Goal: Task Accomplishment & Management: Complete application form

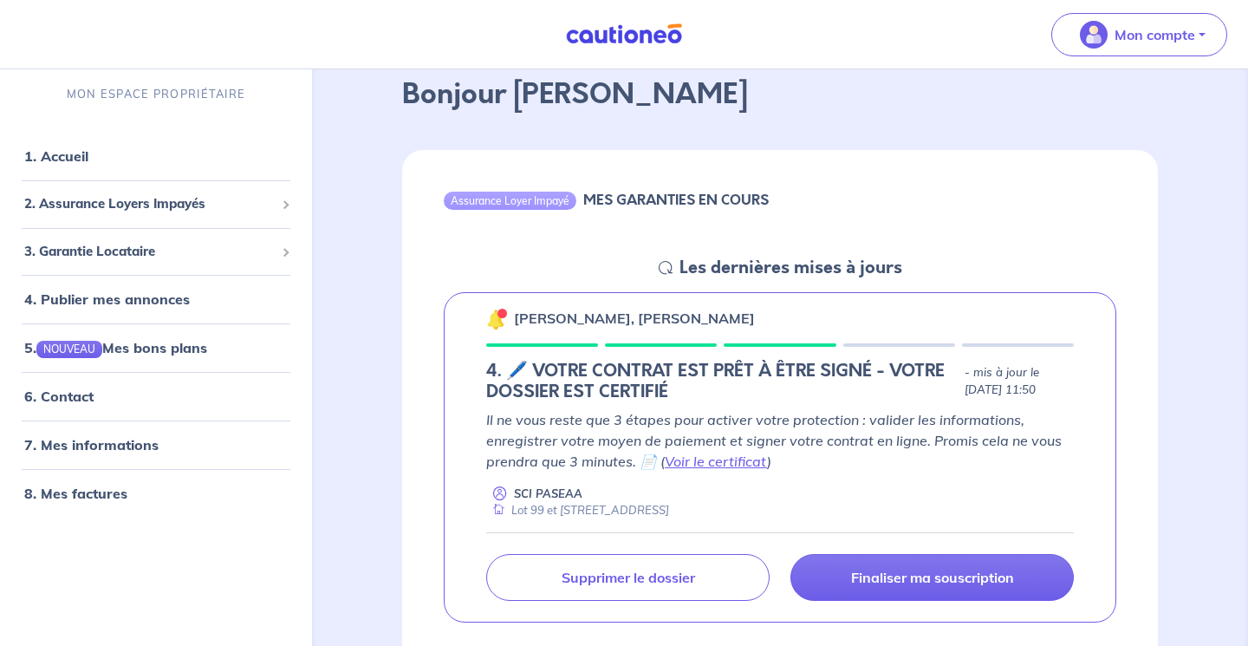
scroll to position [94, 0]
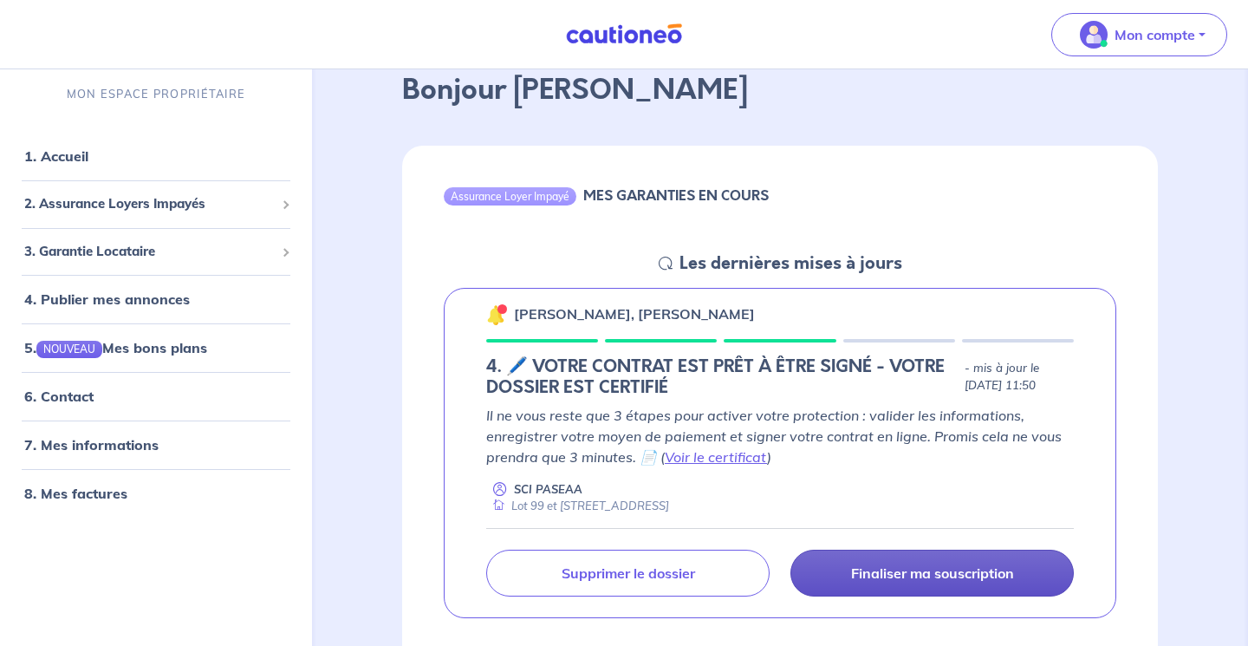
click at [896, 583] on link "Finaliser ma souscription" at bounding box center [931, 572] width 283 height 47
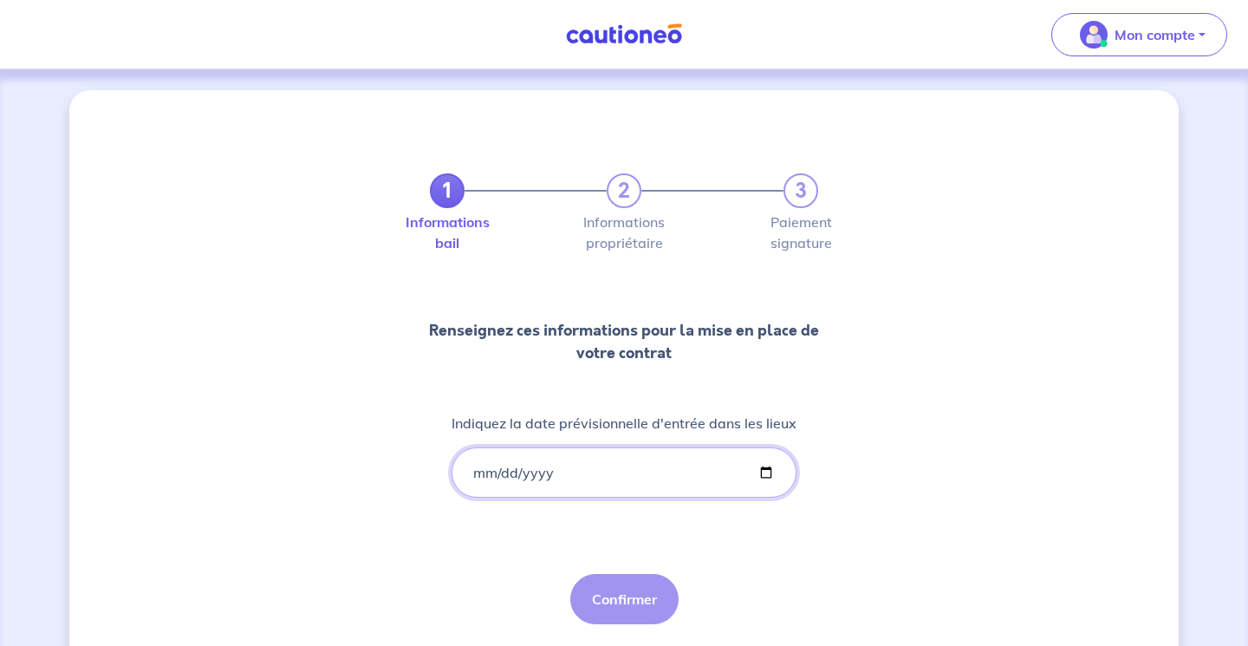
click at [478, 476] on input "Indiquez la date prévisionnelle d'entrée dans les lieux" at bounding box center [623, 472] width 345 height 50
type input "[DATE]"
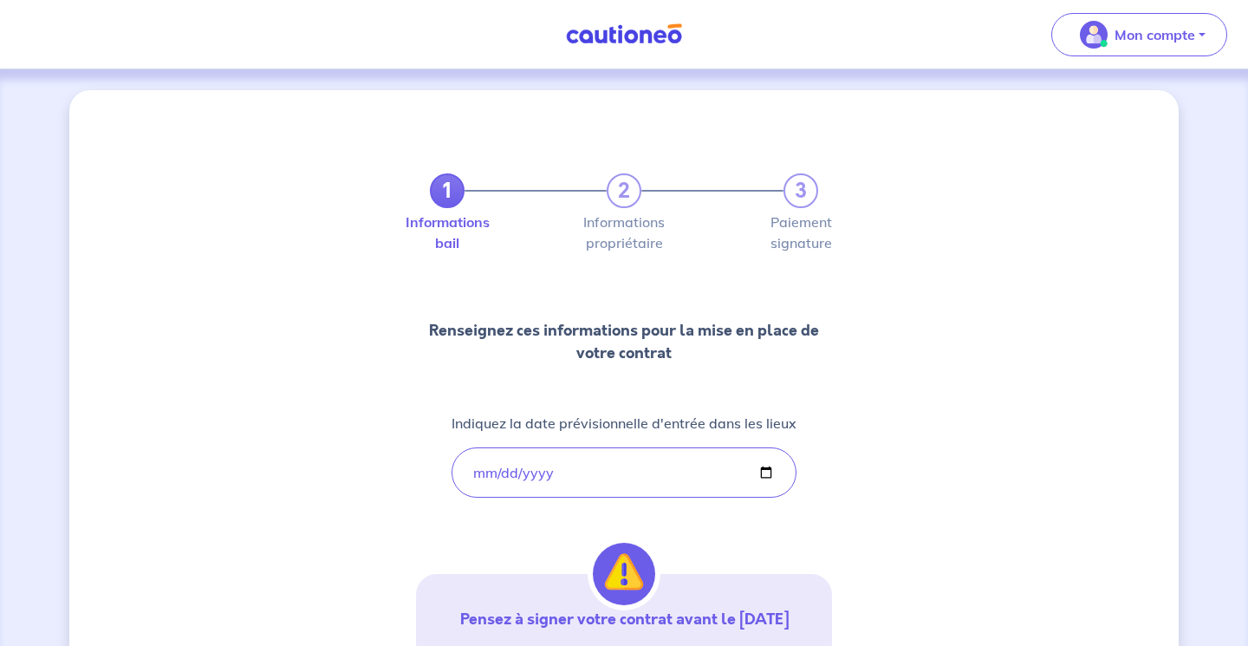
click at [747, 524] on div "1 2 3 Informations bail Informations propriétaire Paiement signature Renseignez…" at bounding box center [624, 506] width 416 height 749
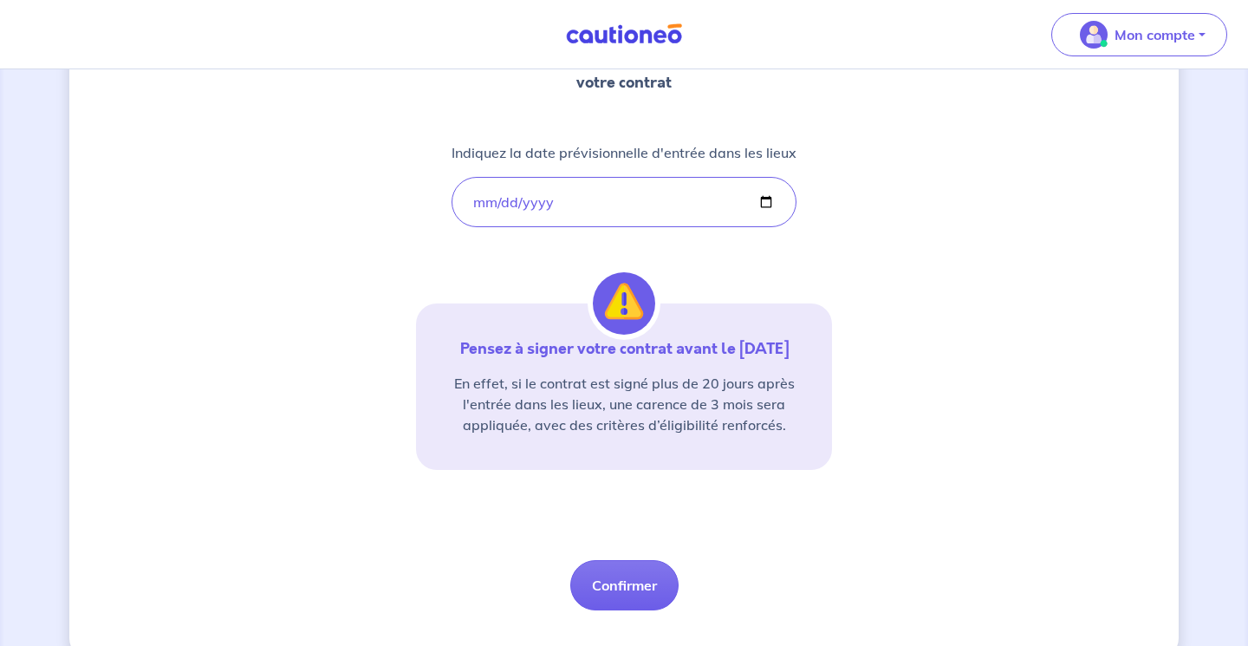
scroll to position [273, 0]
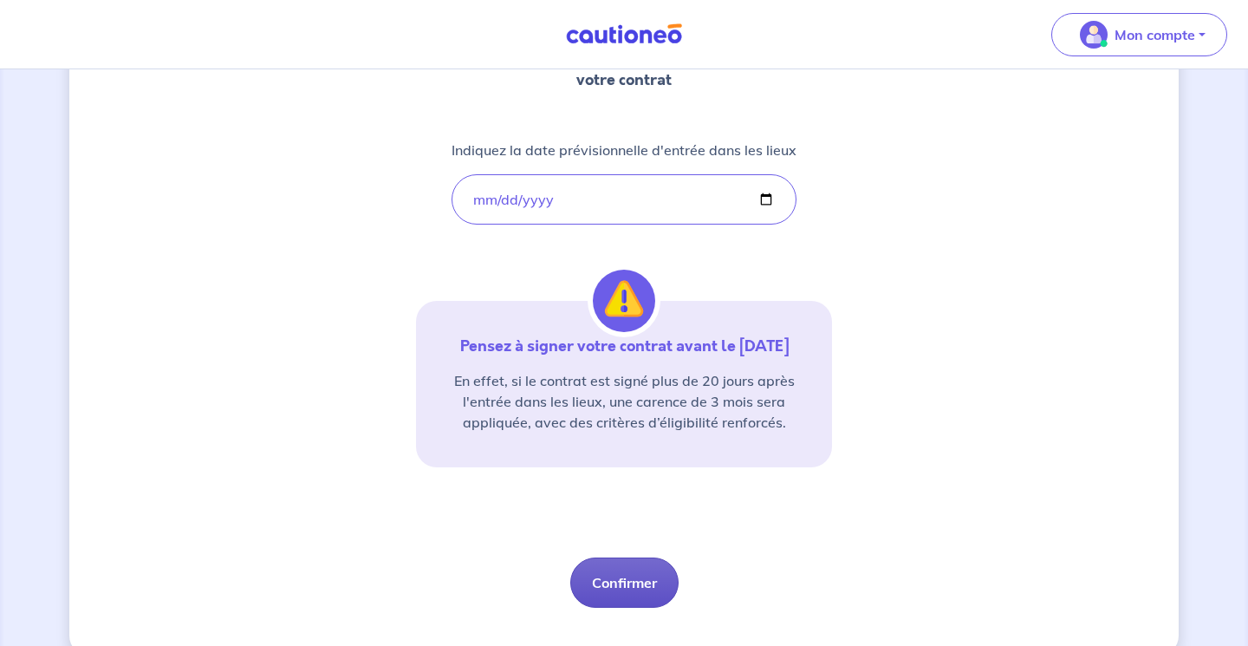
click at [631, 586] on button "Confirmer" at bounding box center [624, 582] width 108 height 50
select select "FR"
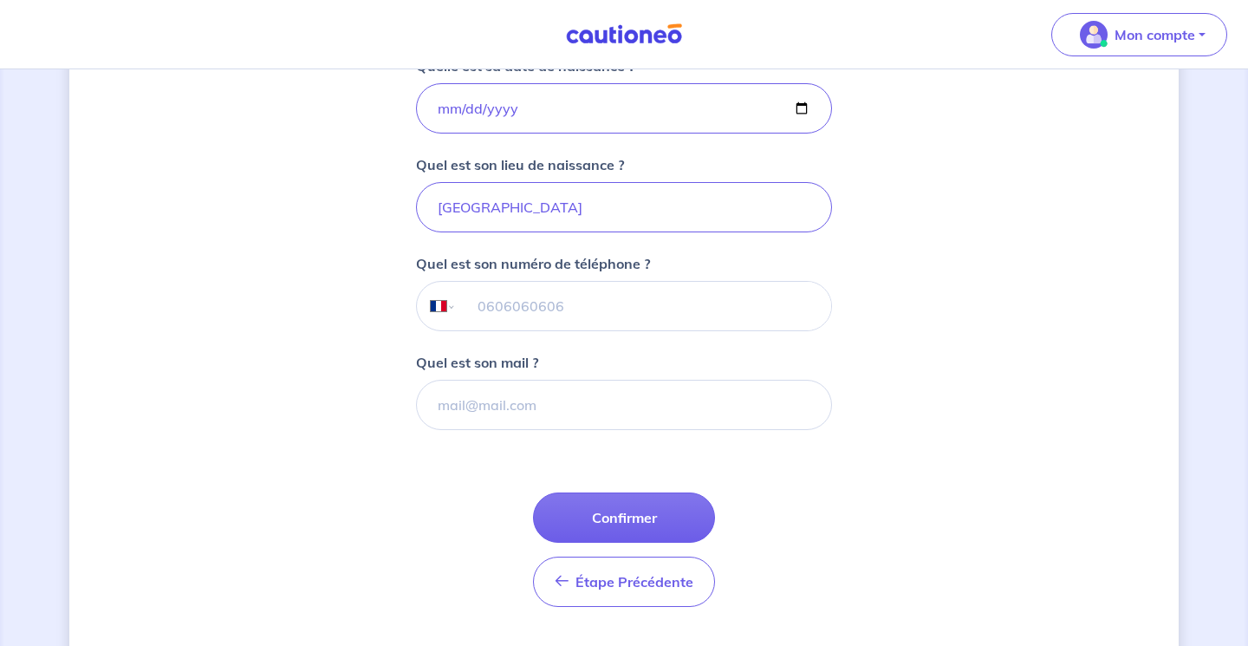
scroll to position [410, 0]
click at [518, 304] on input "tel" at bounding box center [644, 305] width 374 height 49
type input "06 22 40 95 19"
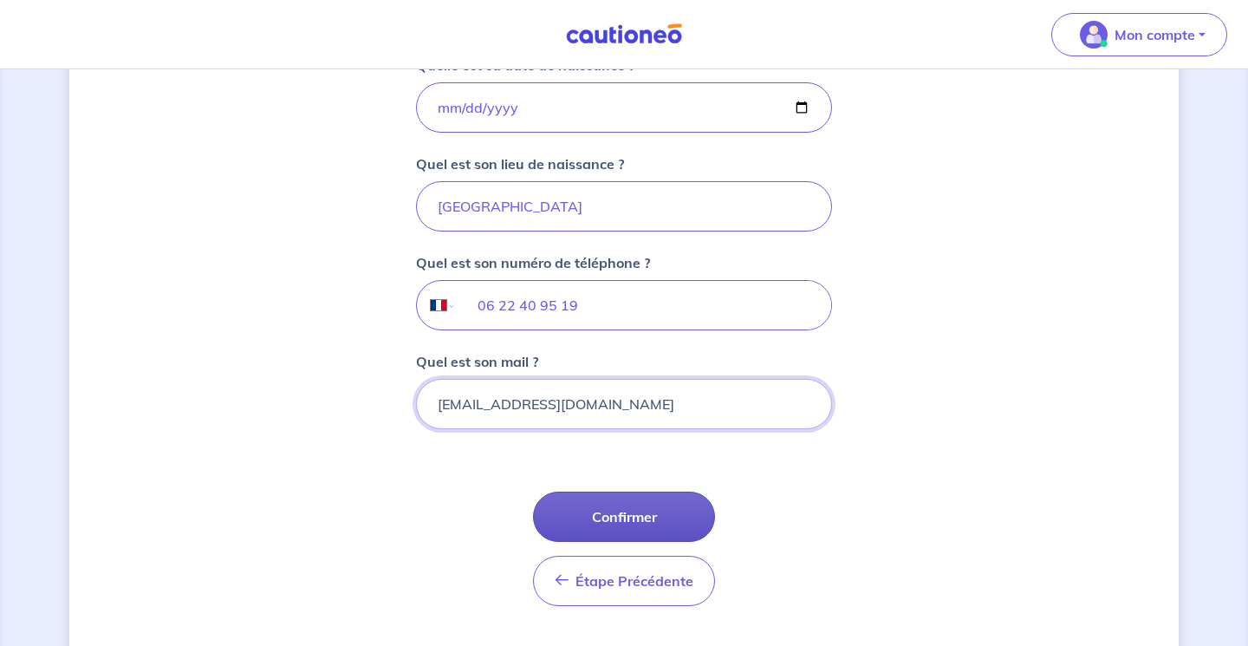
type input "[EMAIL_ADDRESS][DOMAIN_NAME]"
click at [609, 519] on button "Confirmer" at bounding box center [624, 516] width 182 height 50
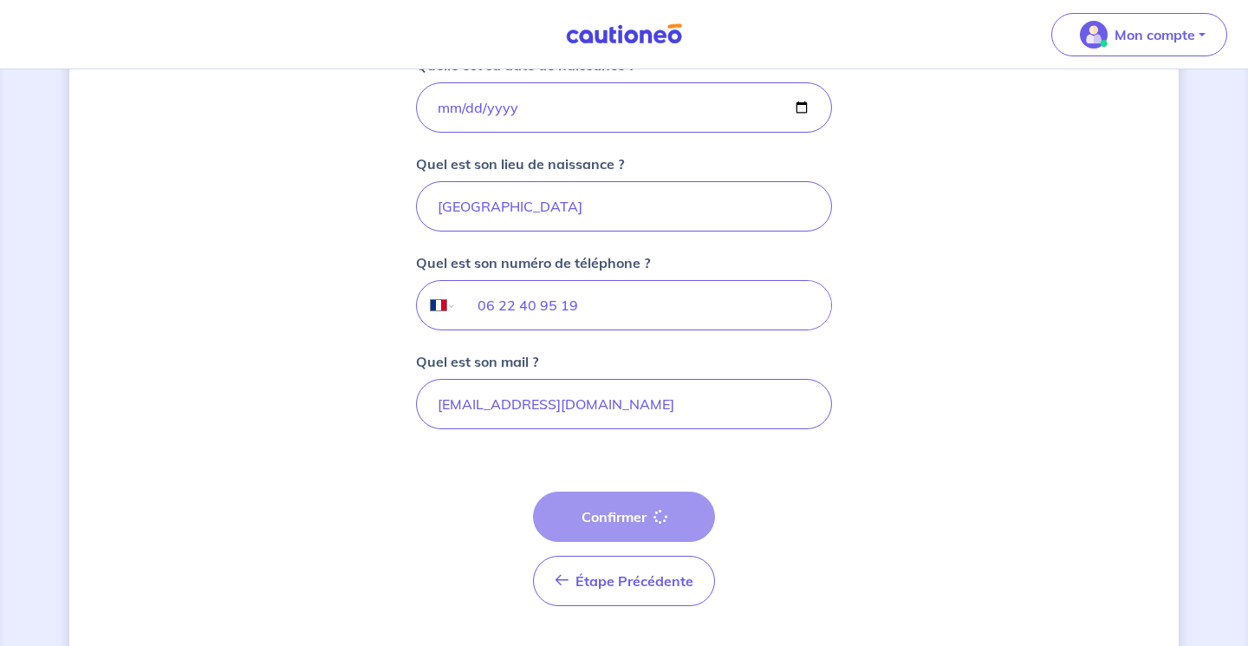
select select "FR"
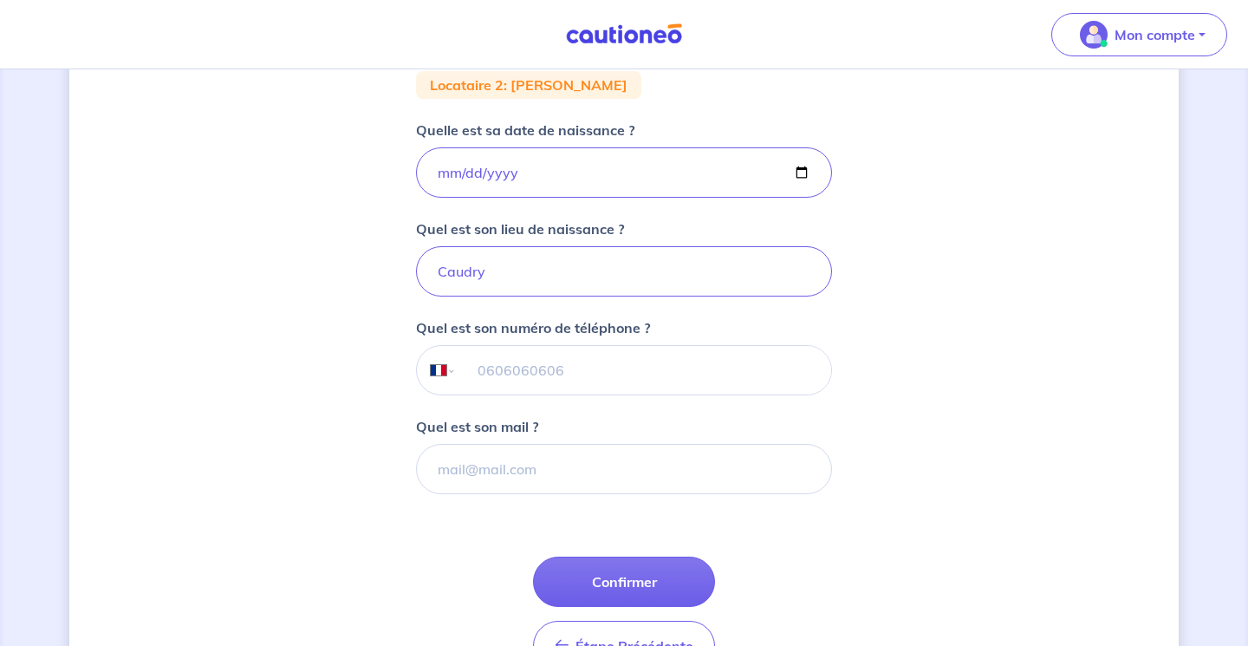
scroll to position [346, 0]
click at [526, 375] on input "tel" at bounding box center [644, 369] width 374 height 49
type input "06 18 09 99 99"
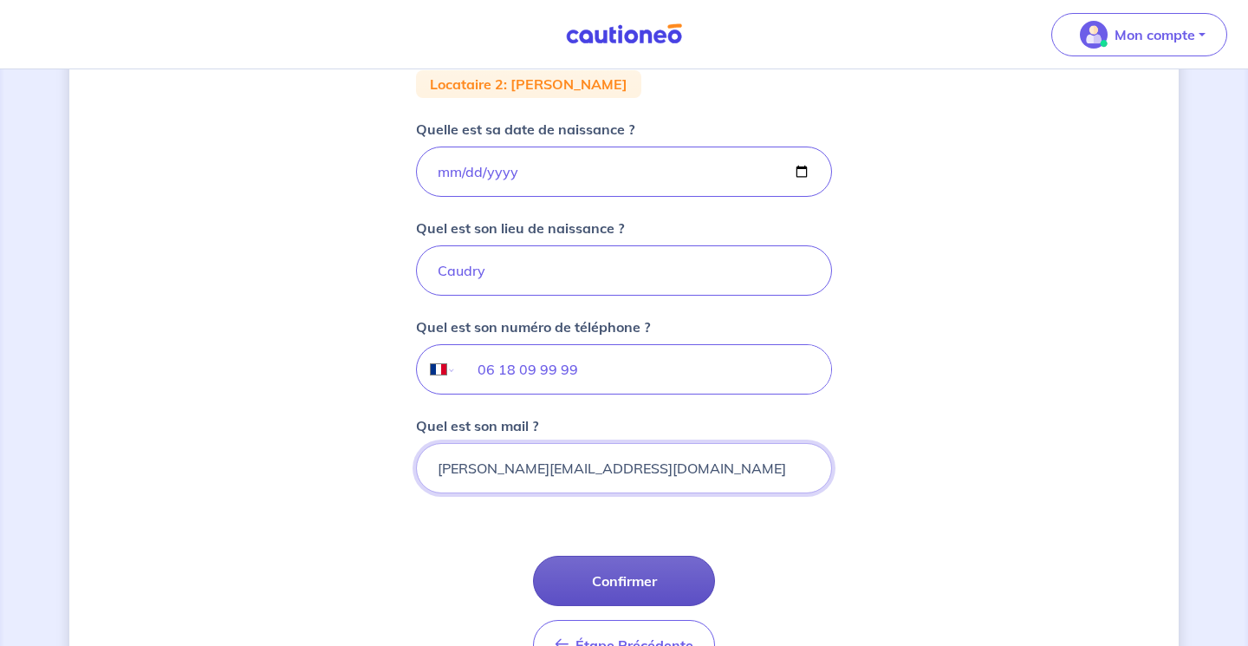
type input "[PERSON_NAME][EMAIL_ADDRESS][DOMAIN_NAME]"
click at [596, 579] on button "Confirmer" at bounding box center [624, 580] width 182 height 50
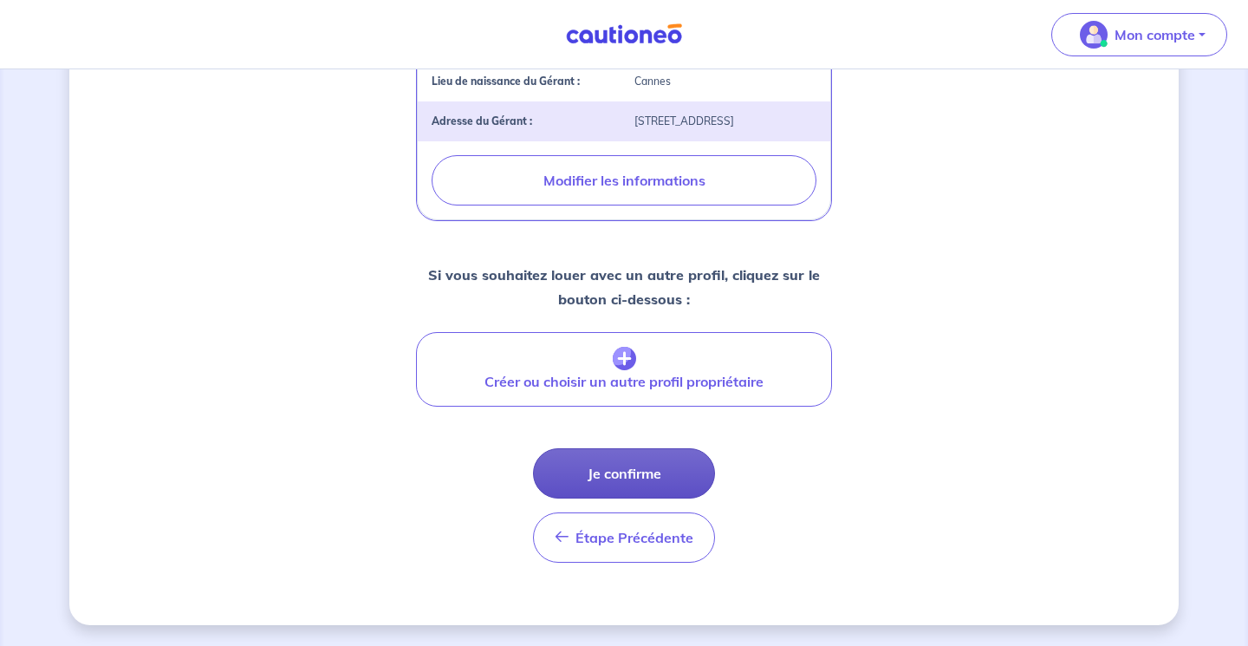
scroll to position [725, 0]
click at [627, 472] on button "Je confirme" at bounding box center [624, 473] width 182 height 50
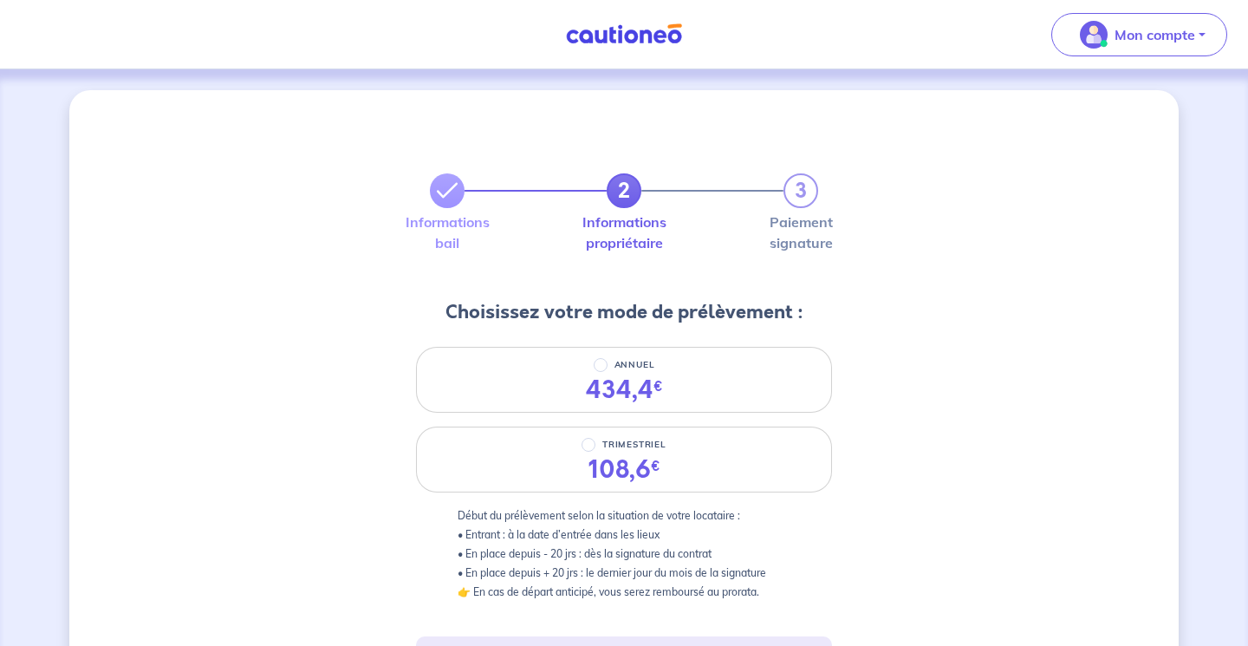
scroll to position [36, 0]
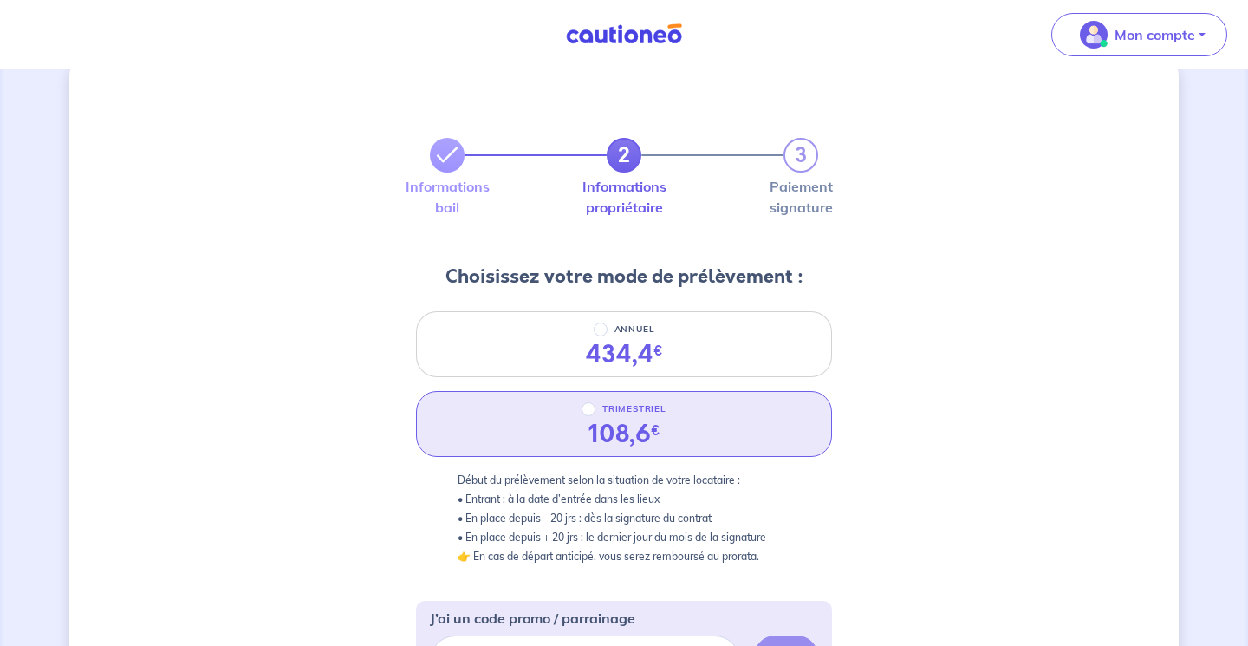
click at [592, 412] on input "TRIMESTRIEL" at bounding box center [588, 409] width 14 height 14
radio input "true"
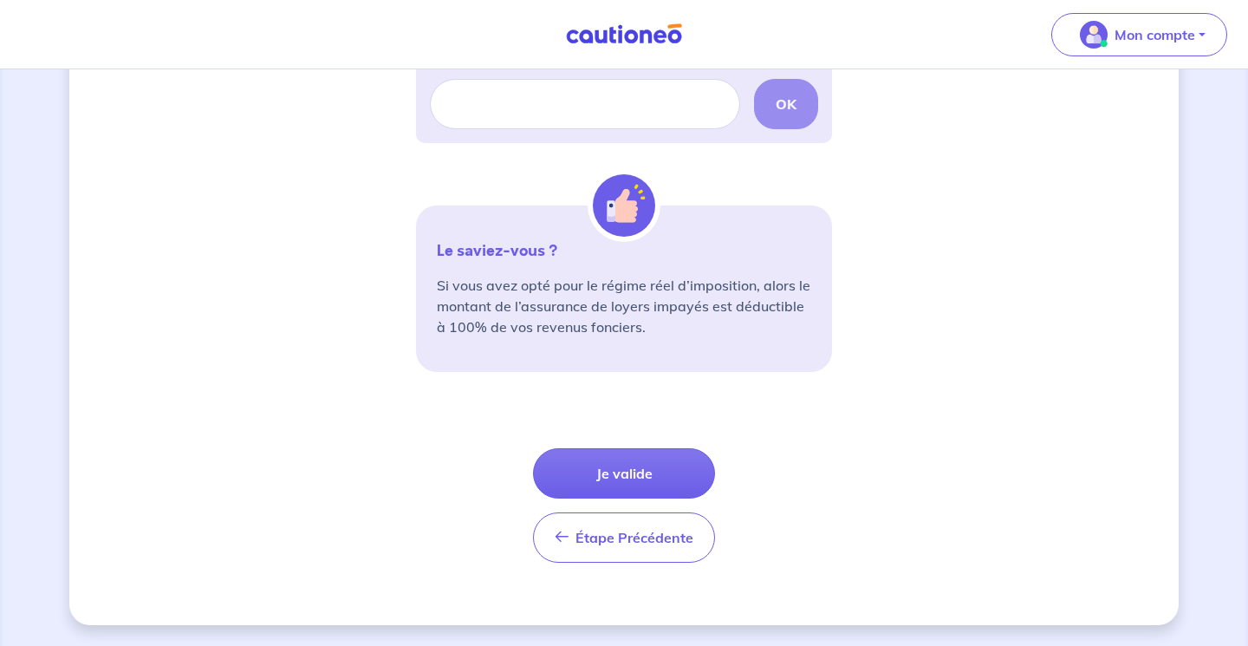
scroll to position [592, 0]
click at [639, 480] on button "Je valide" at bounding box center [624, 473] width 182 height 50
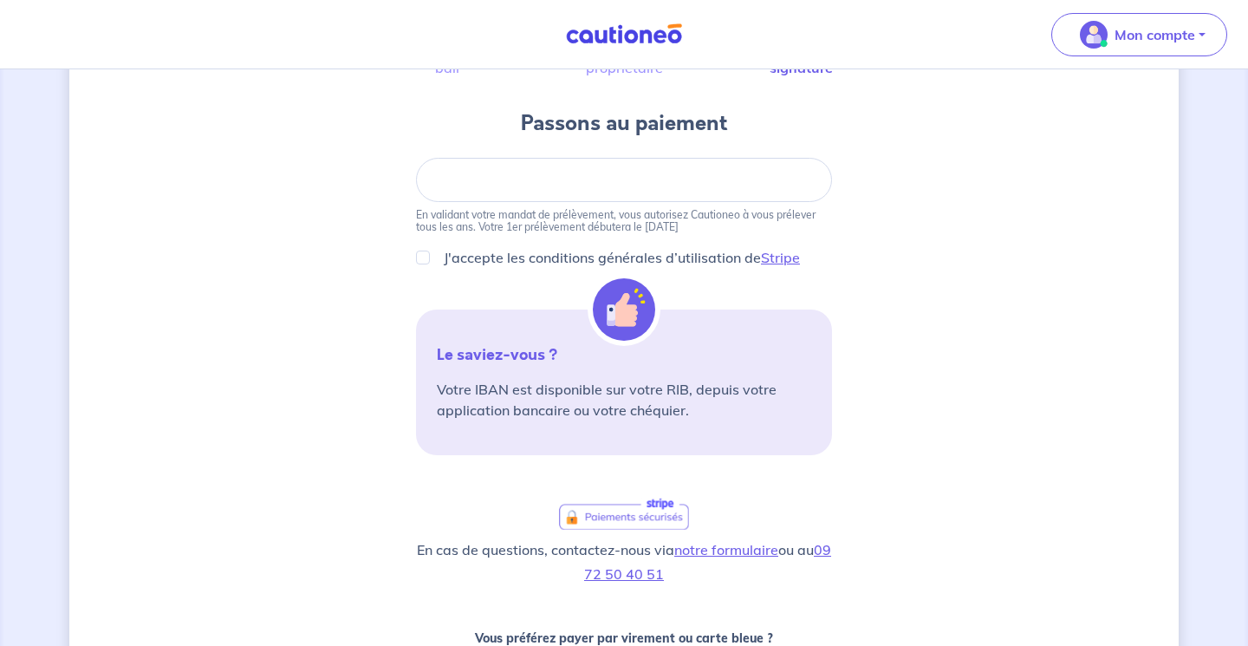
scroll to position [58, 0]
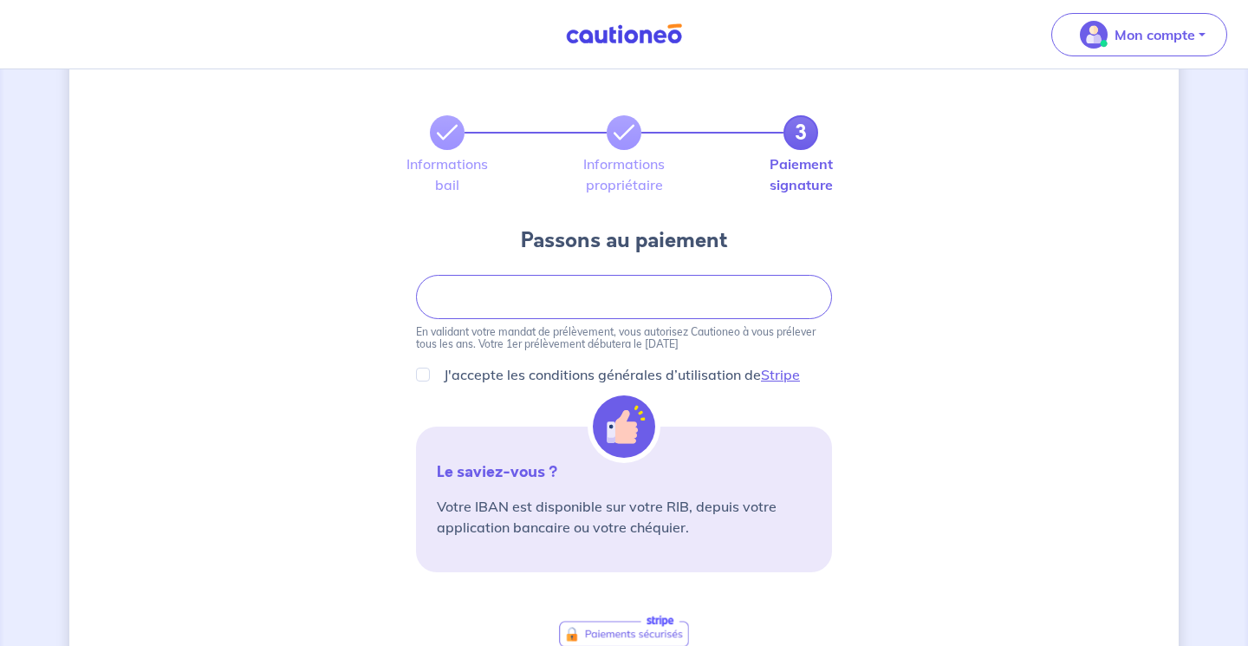
click at [425, 374] on input "J'accepte les conditions générales d’utilisation de Stripe" at bounding box center [423, 374] width 14 height 14
checkbox input "true"
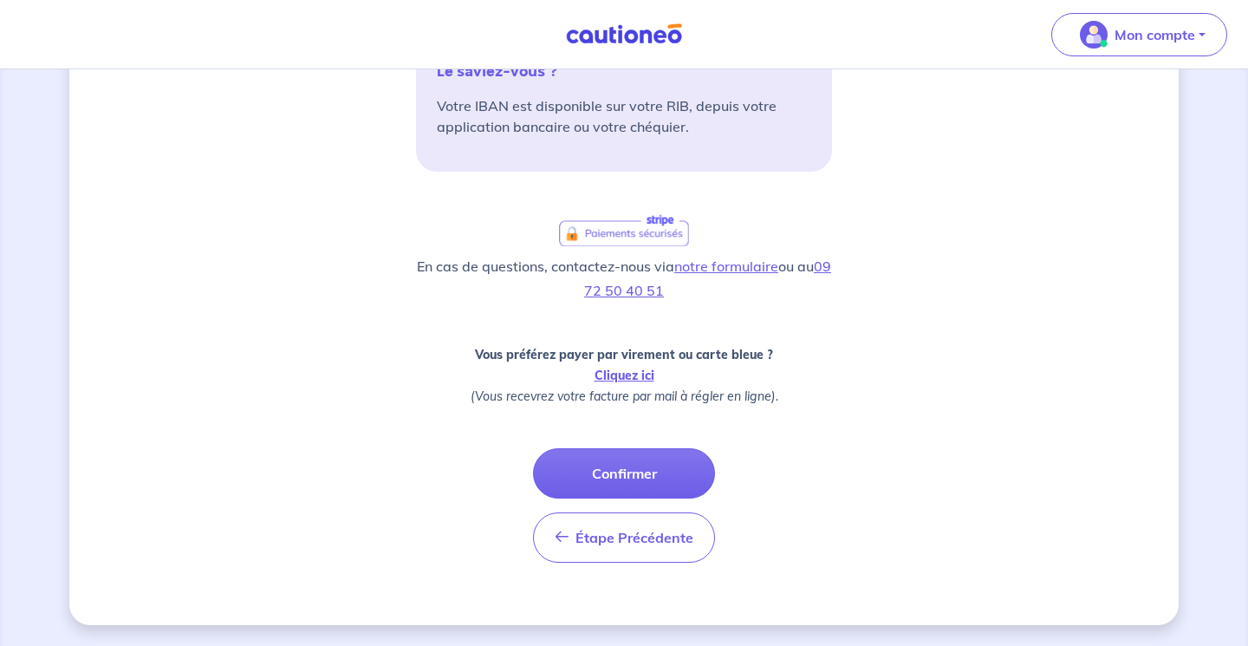
scroll to position [458, 0]
click at [604, 476] on button "Confirmer" at bounding box center [624, 473] width 182 height 50
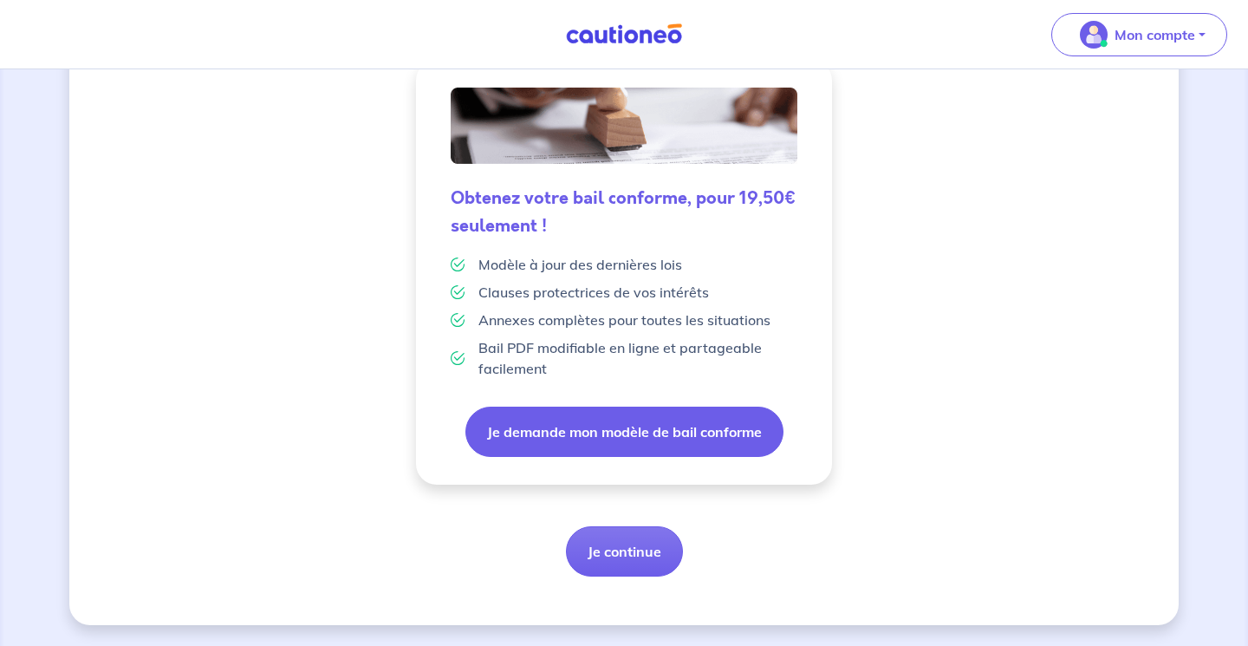
scroll to position [446, 0]
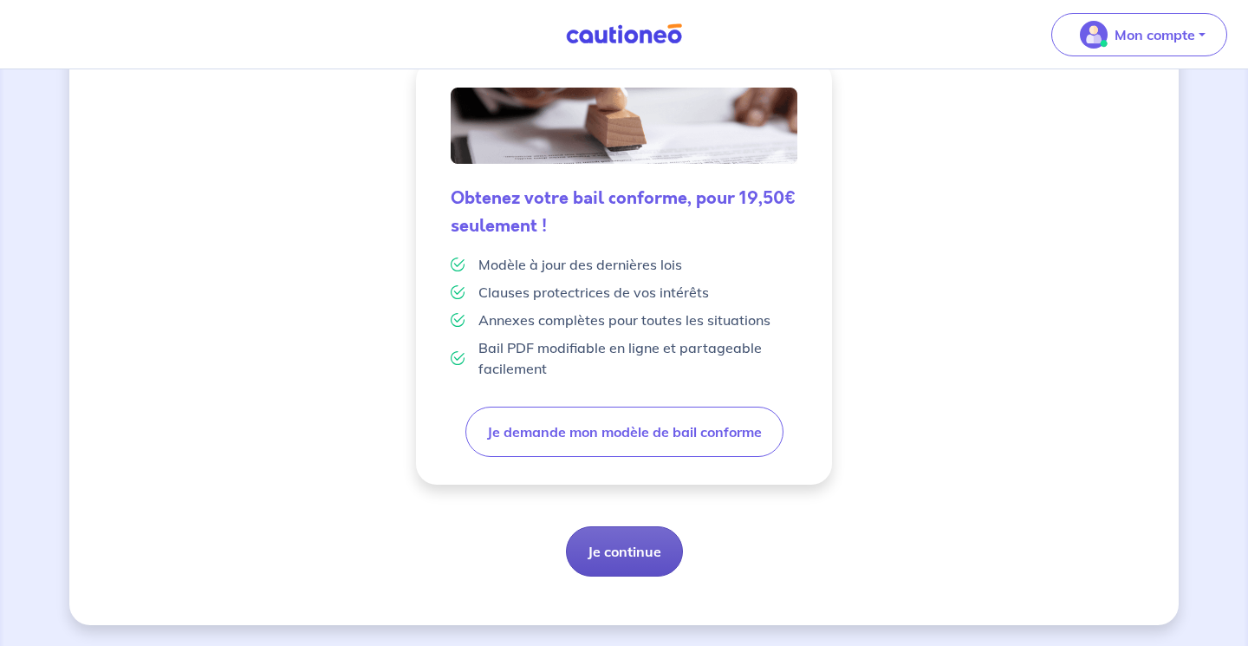
click at [631, 549] on button "Je continue" at bounding box center [624, 551] width 117 height 50
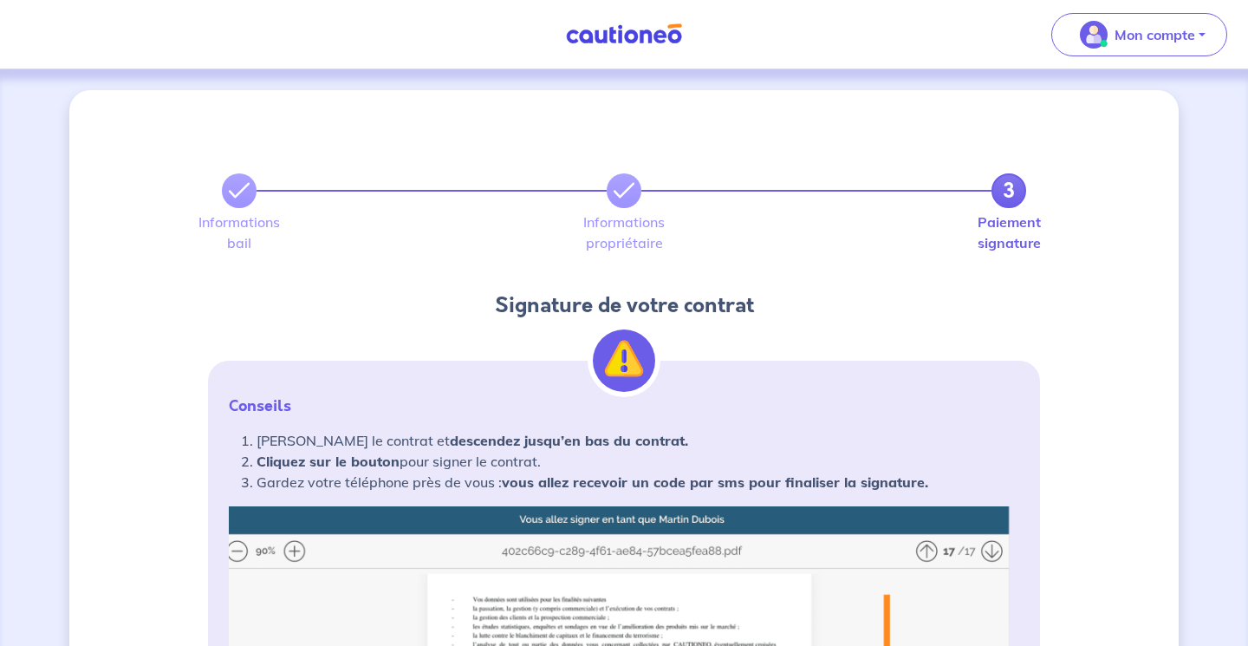
click at [429, 412] on p "Conseils" at bounding box center [624, 405] width 790 height 21
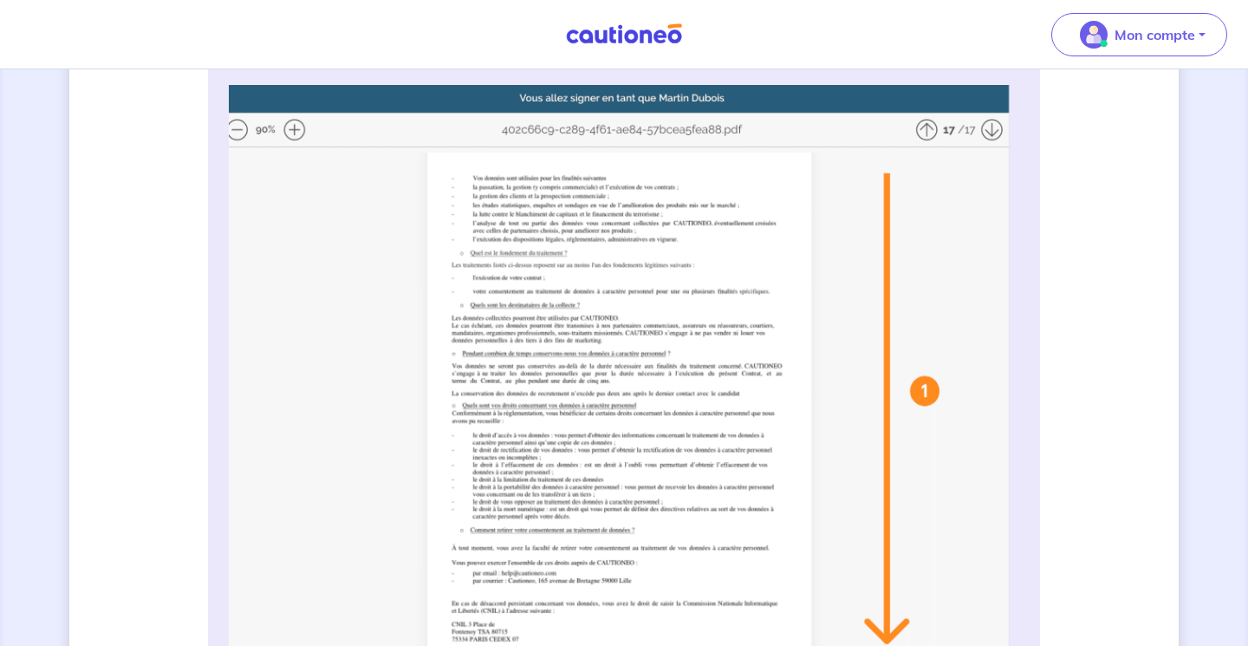
scroll to position [438, 0]
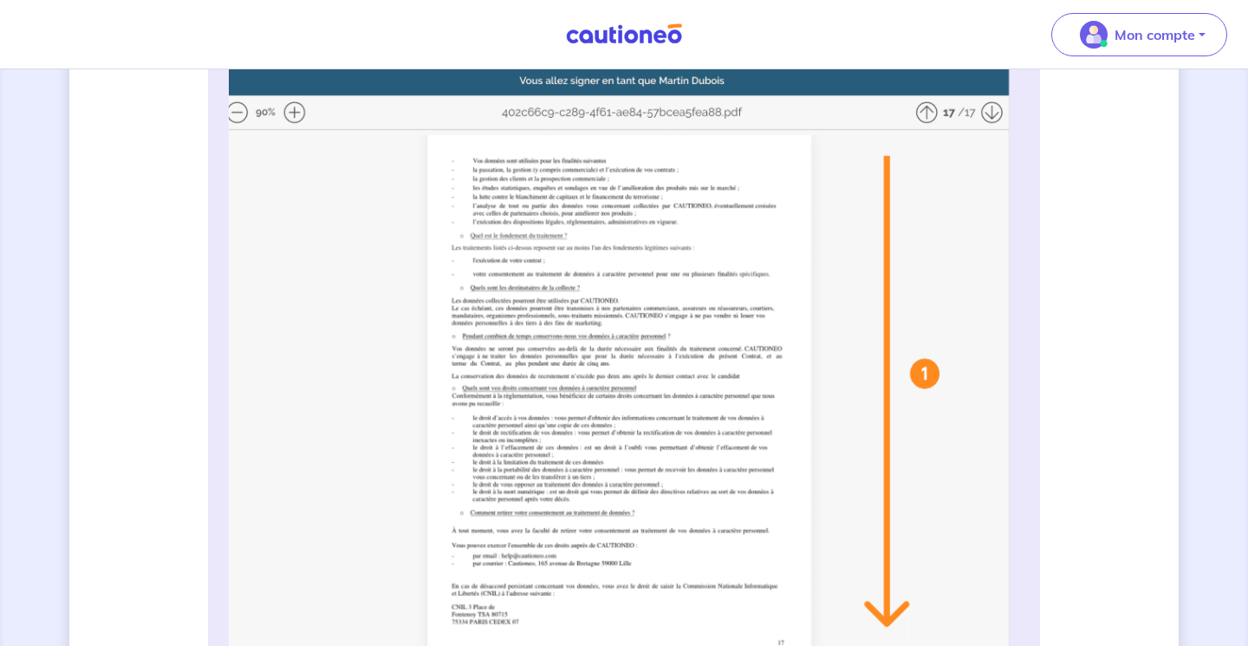
click at [529, 300] on img at bounding box center [624, 412] width 790 height 688
click at [302, 107] on img at bounding box center [624, 412] width 790 height 688
click at [297, 110] on img at bounding box center [624, 412] width 790 height 688
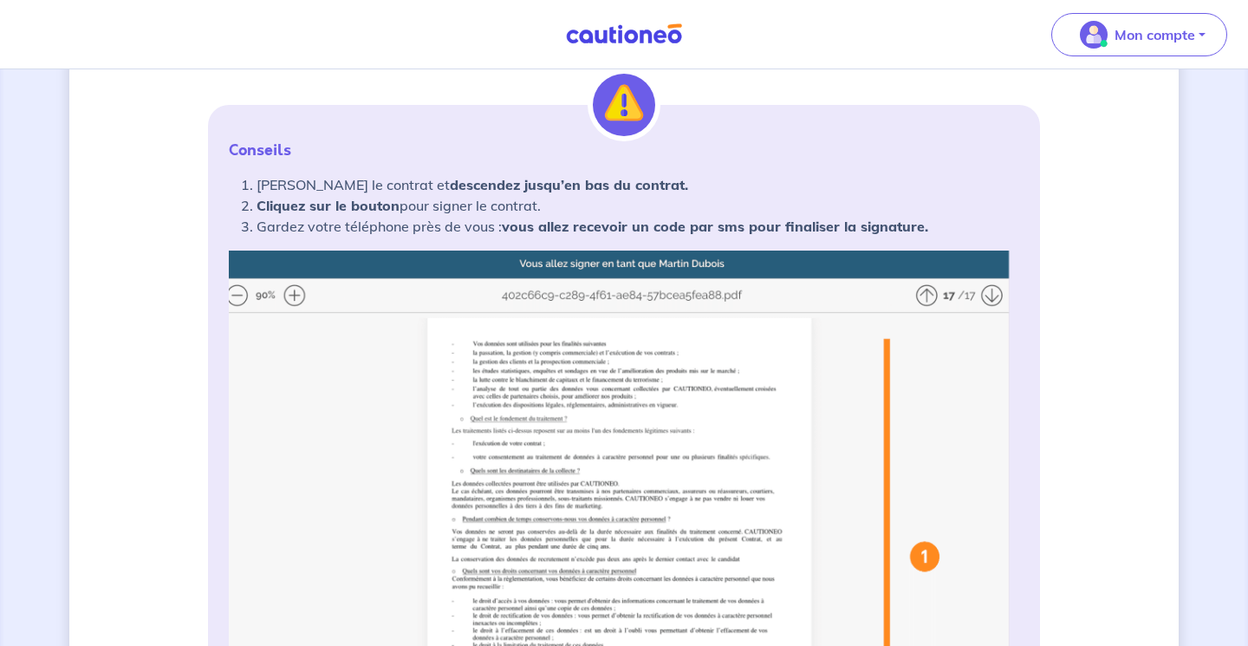
scroll to position [251, 0]
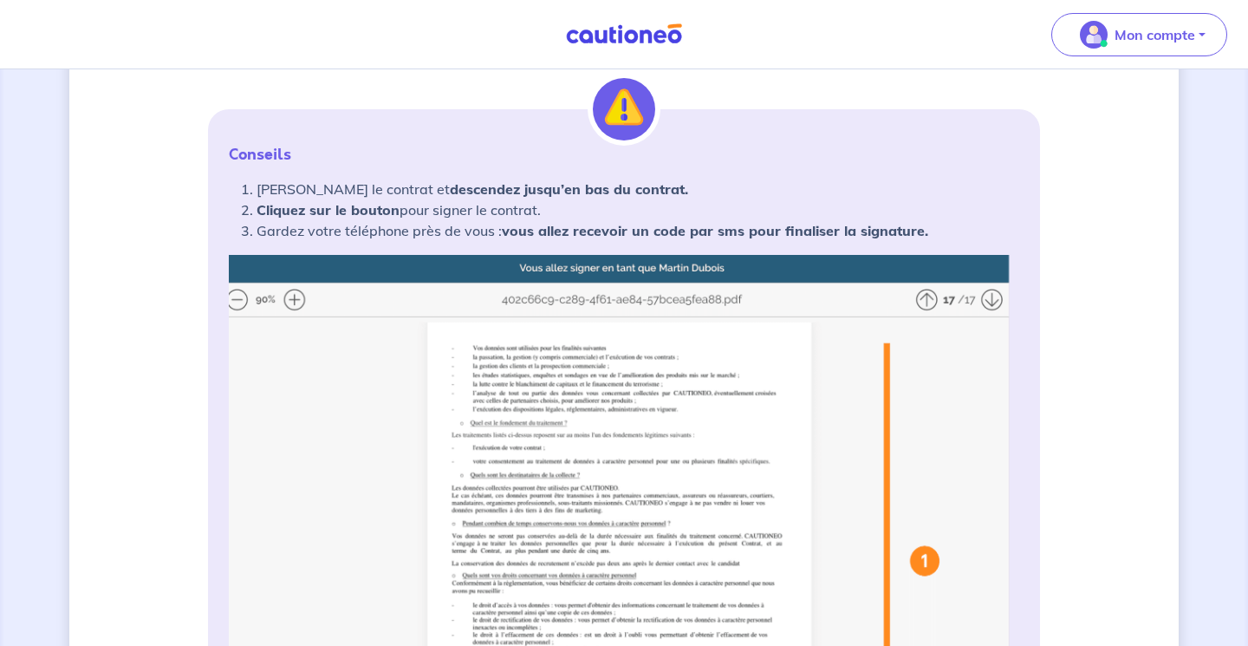
click at [928, 296] on img at bounding box center [624, 599] width 790 height 688
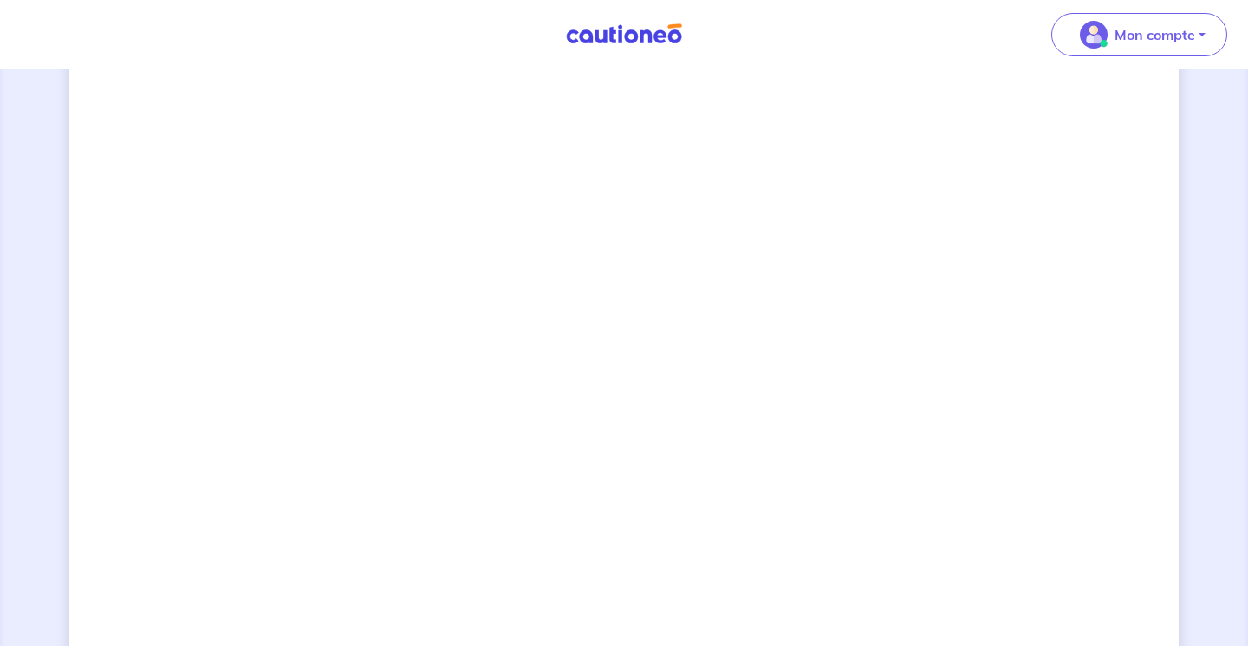
scroll to position [1223, 0]
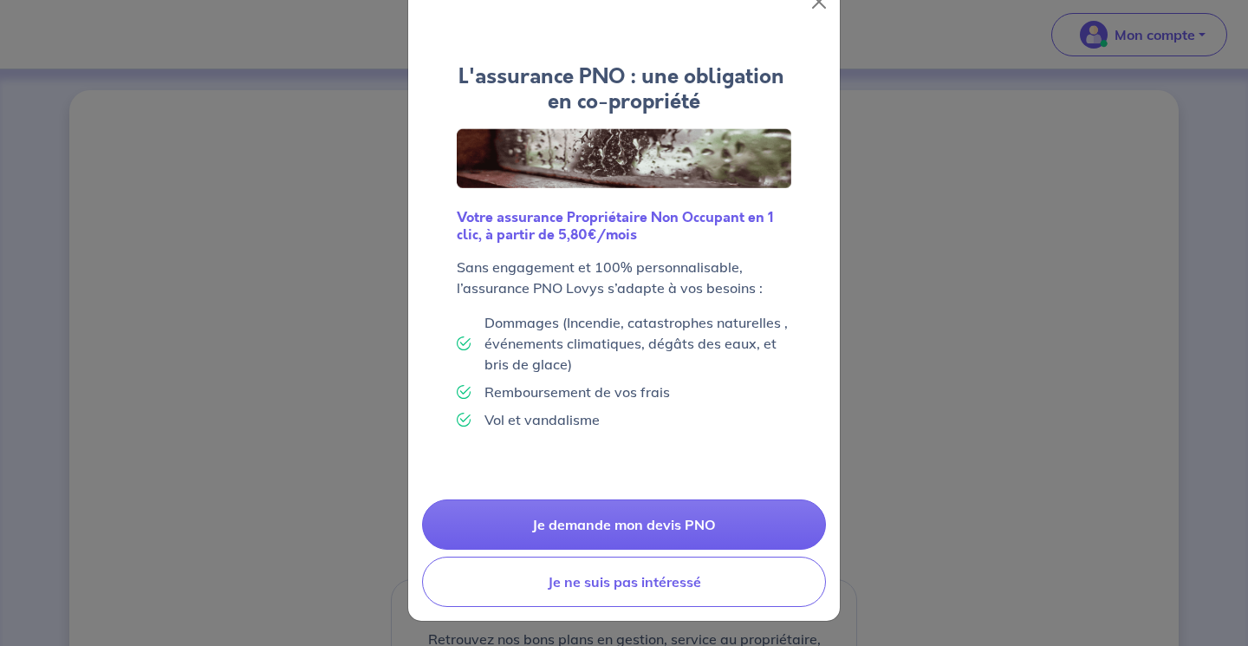
scroll to position [42, 0]
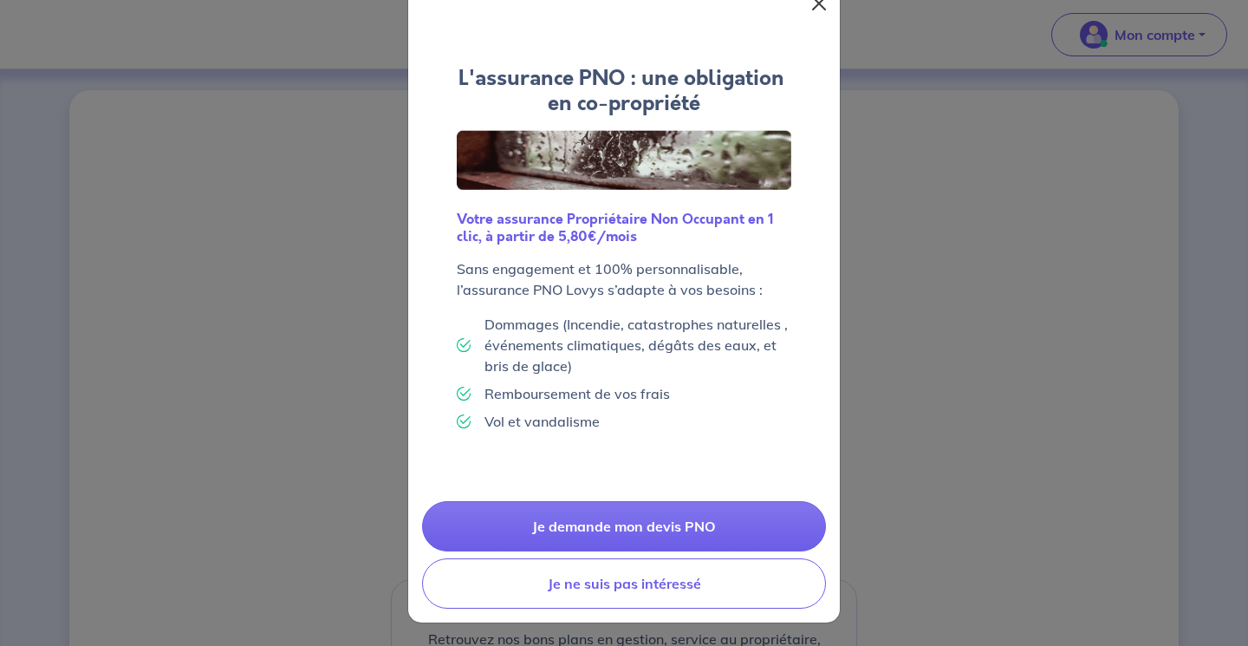
click at [815, 4] on button "Close" at bounding box center [819, 4] width 28 height 28
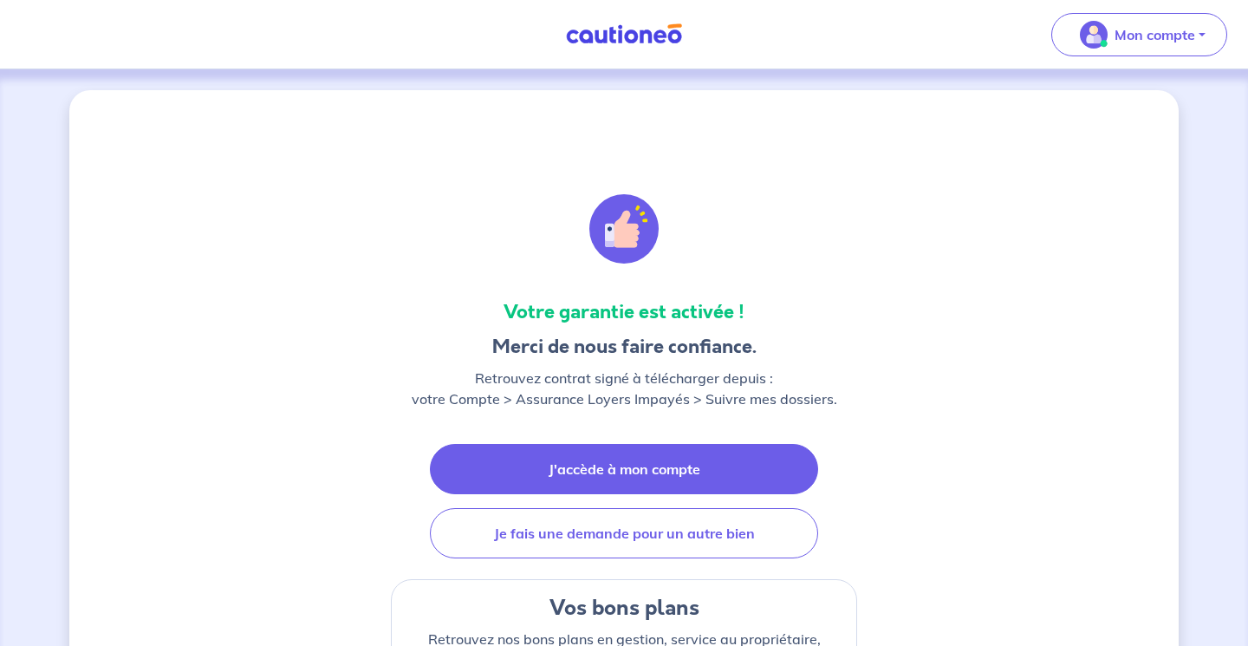
click at [617, 482] on link "J'accède à mon compte" at bounding box center [624, 469] width 388 height 50
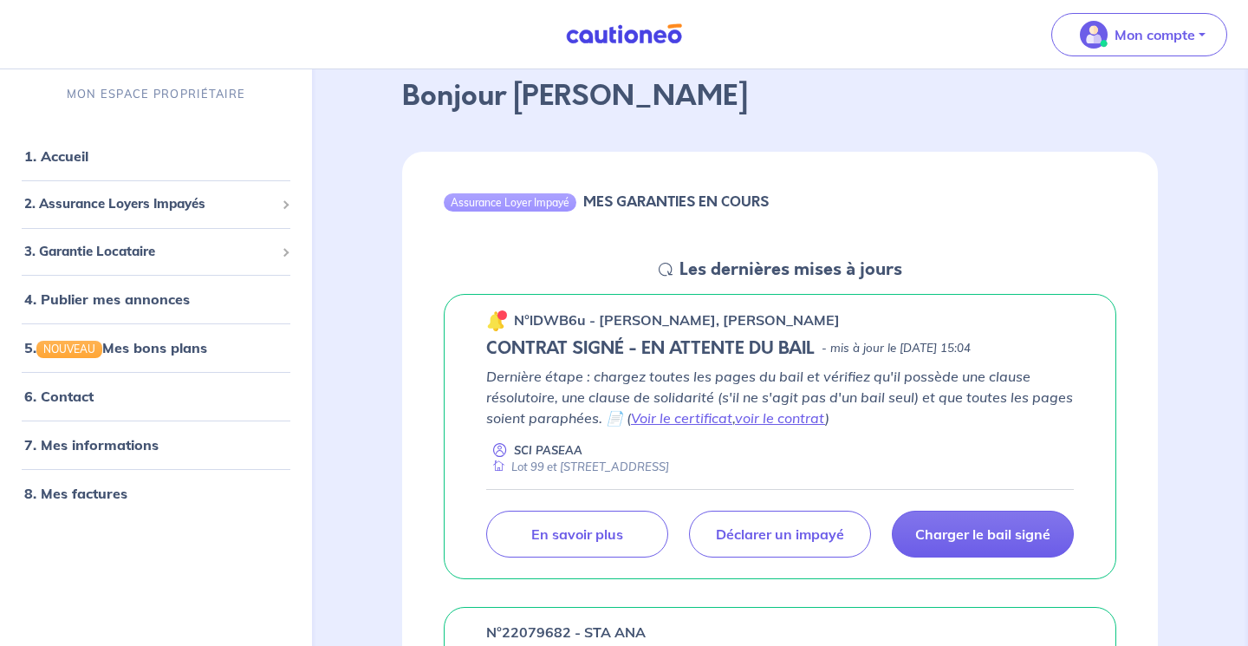
scroll to position [103, 0]
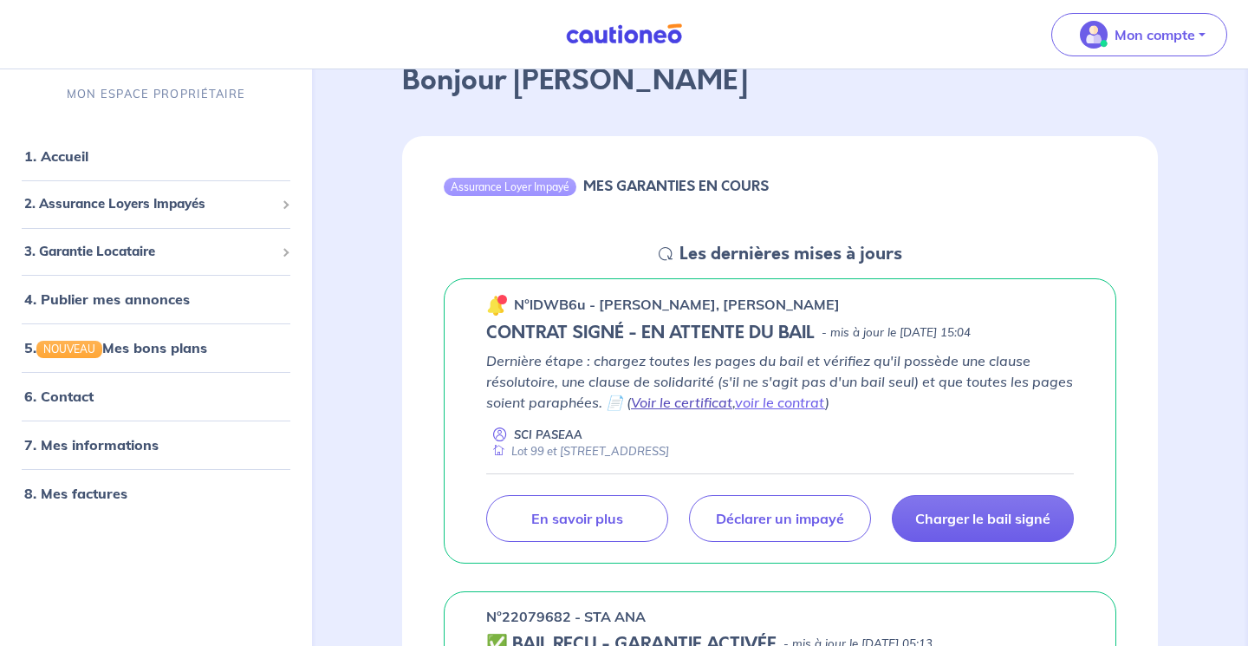
click at [707, 400] on link "Voir le certificat" at bounding box center [681, 401] width 101 height 17
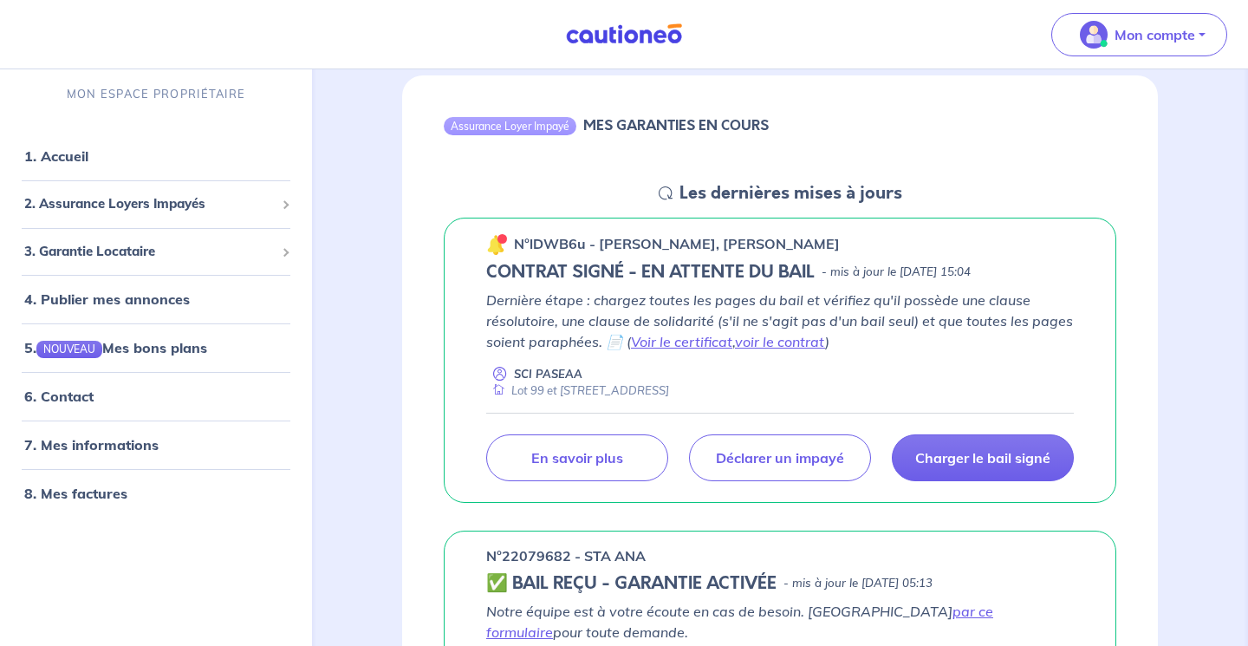
scroll to position [157, 0]
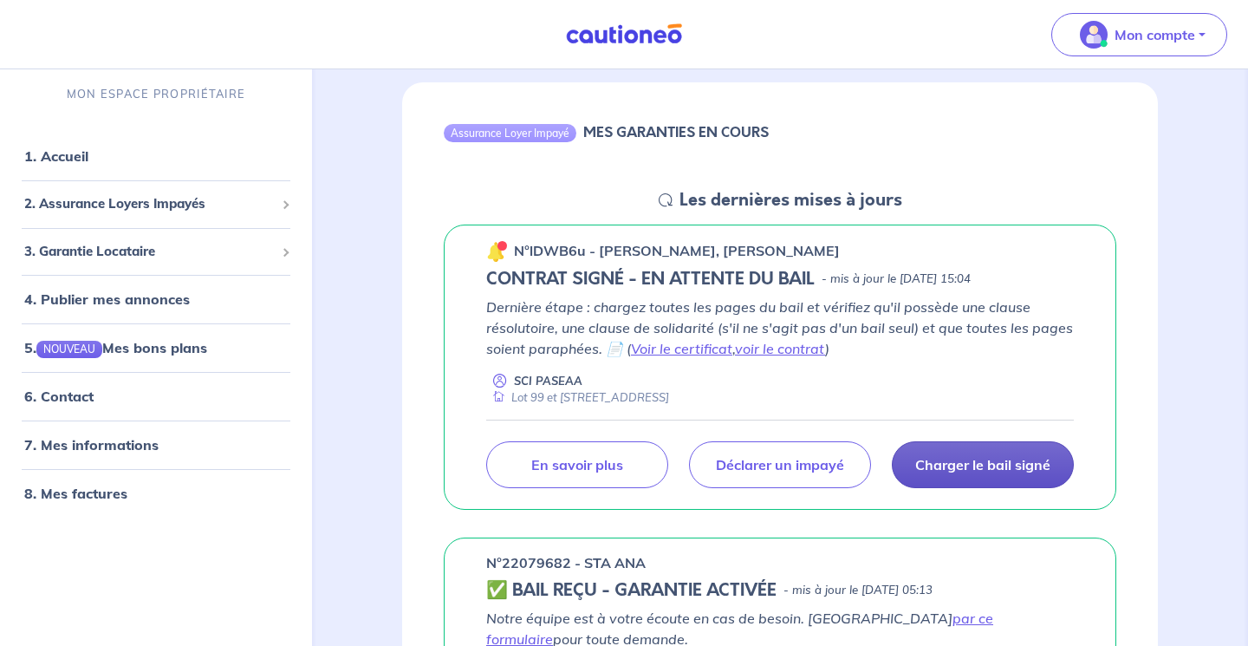
click at [973, 464] on p "Charger le bail signé" at bounding box center [982, 464] width 135 height 17
click at [698, 343] on link "Voir le certificat" at bounding box center [681, 348] width 101 height 17
click at [768, 352] on link "voir le contrat" at bounding box center [780, 348] width 90 height 17
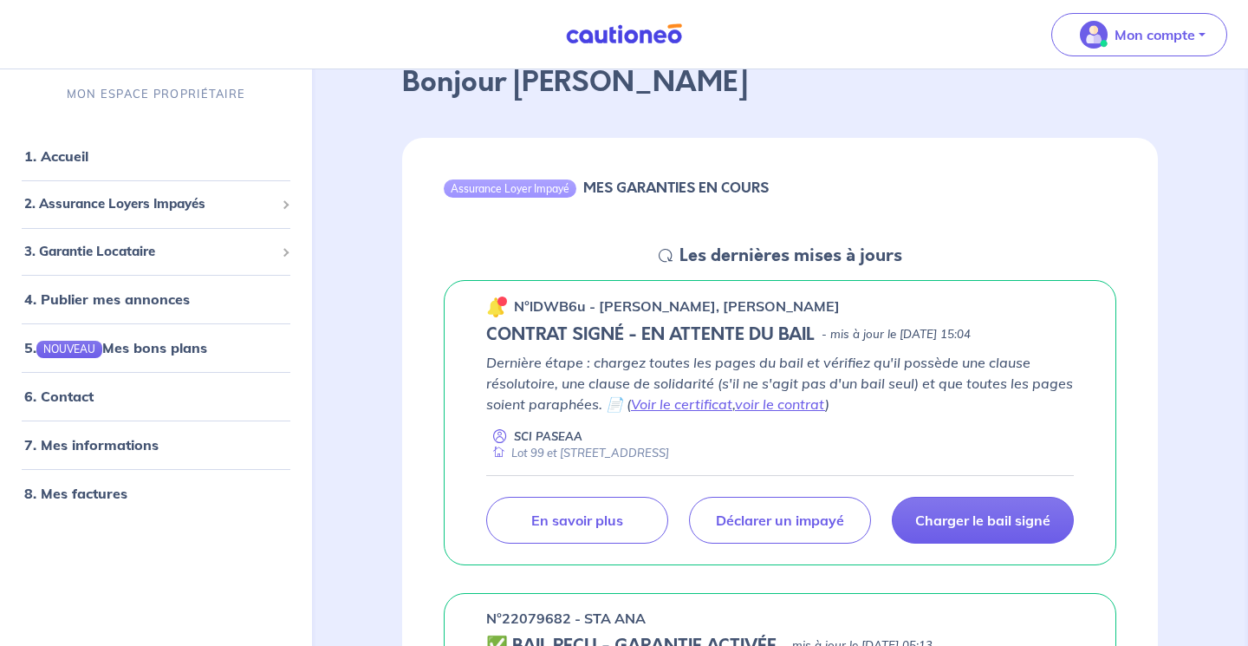
scroll to position [111, 0]
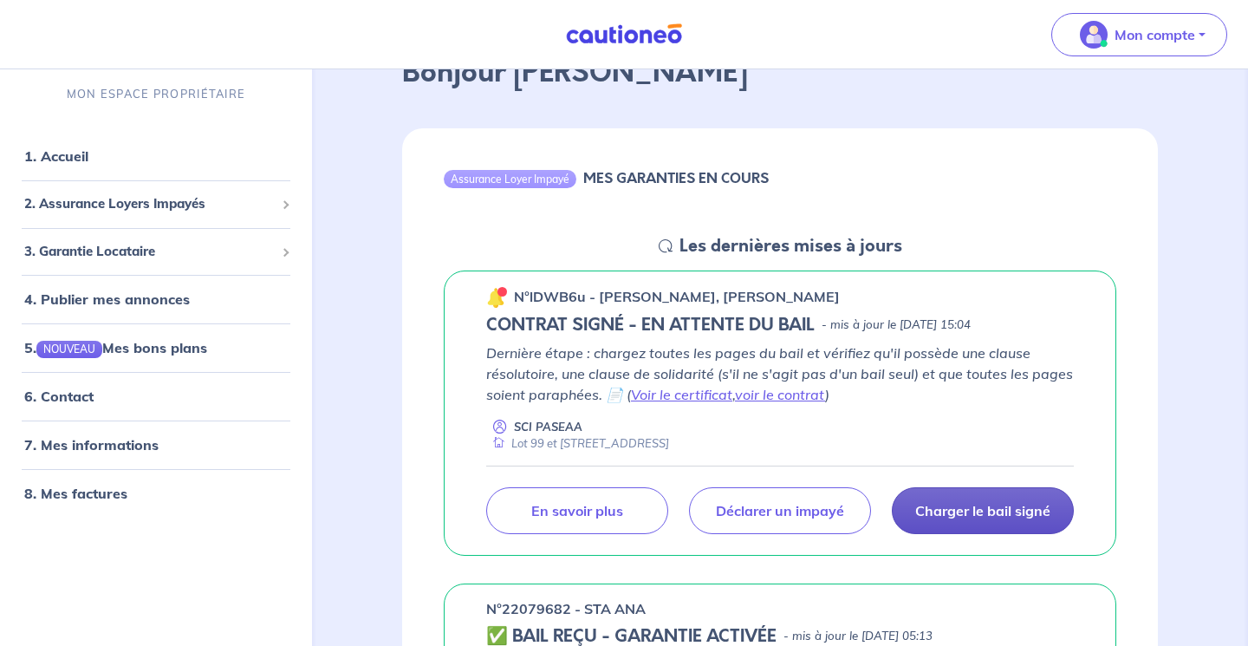
click at [961, 509] on p "Charger le bail signé" at bounding box center [982, 510] width 135 height 17
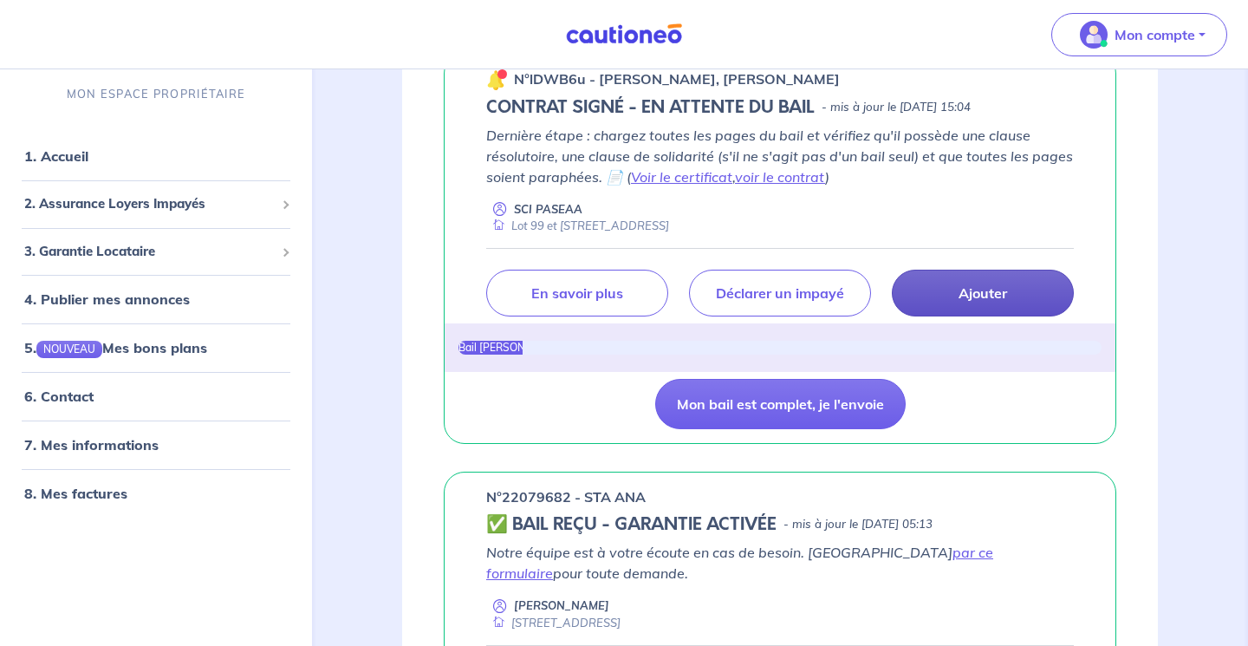
scroll to position [329, 0]
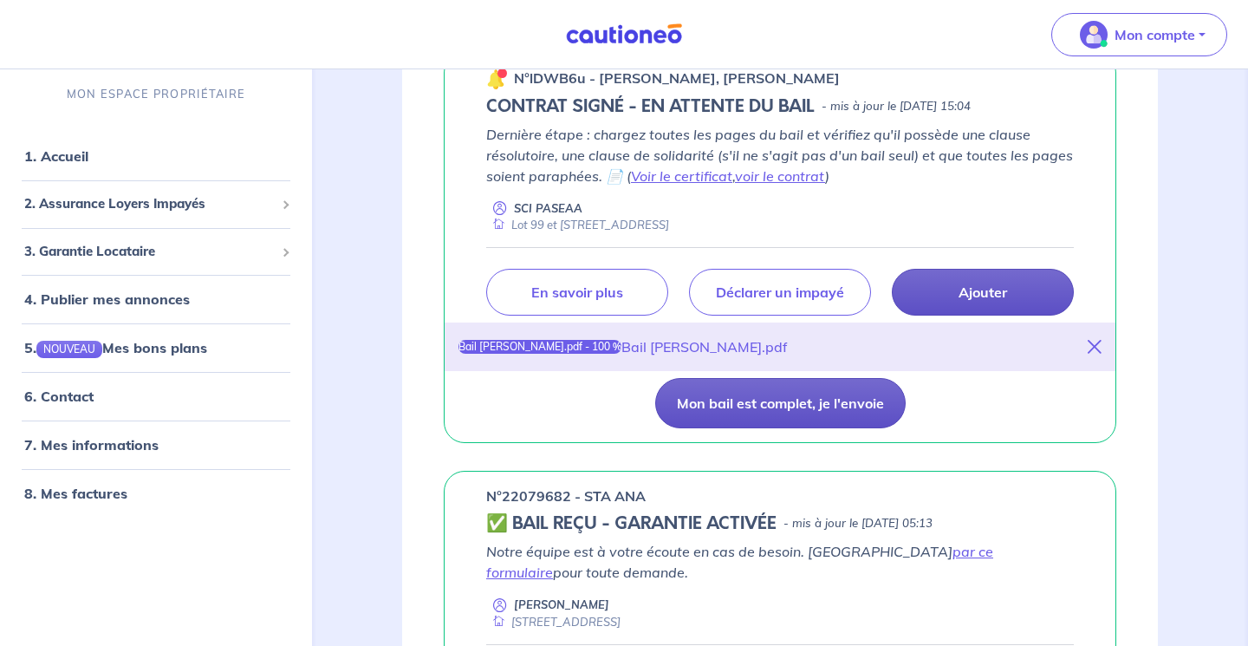
click at [815, 409] on button "Mon bail est complet, je l'envoie" at bounding box center [780, 403] width 250 height 50
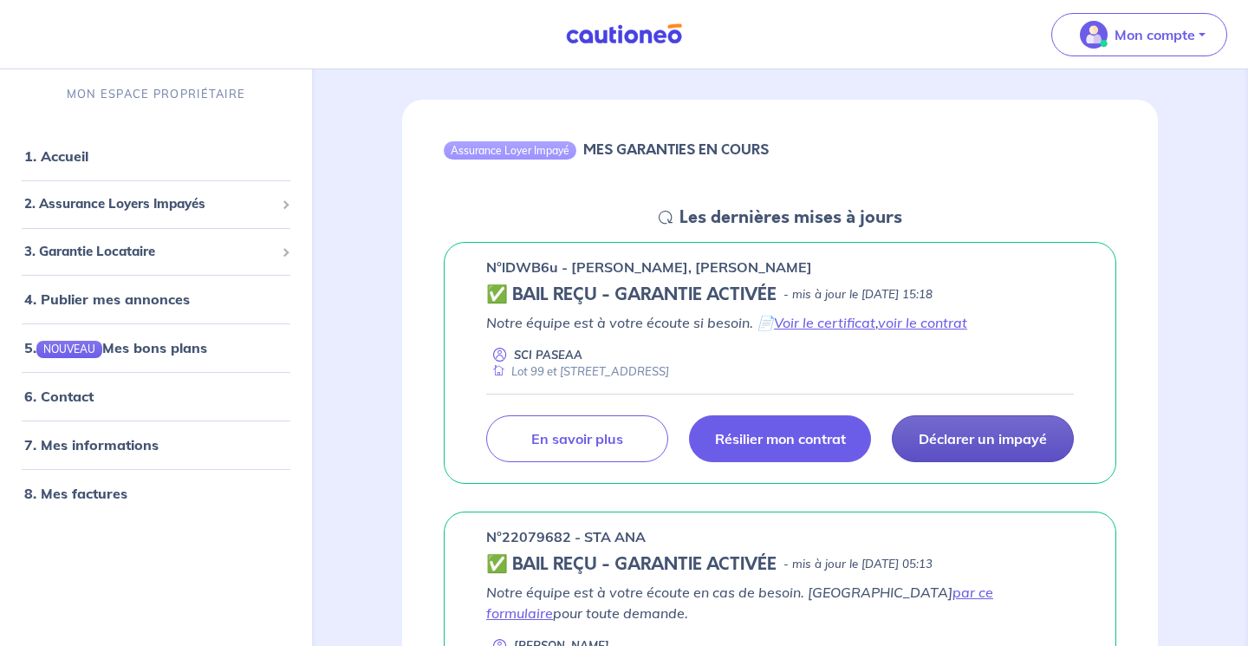
scroll to position [136, 0]
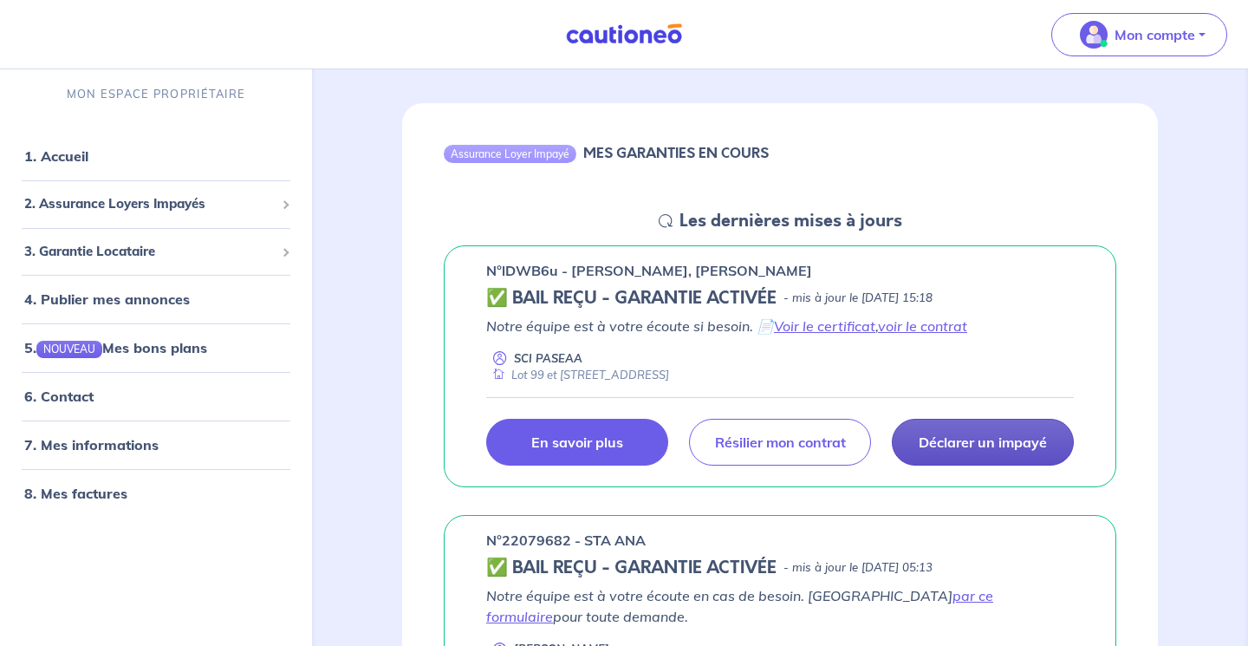
click at [581, 438] on p "En savoir plus" at bounding box center [577, 441] width 92 height 17
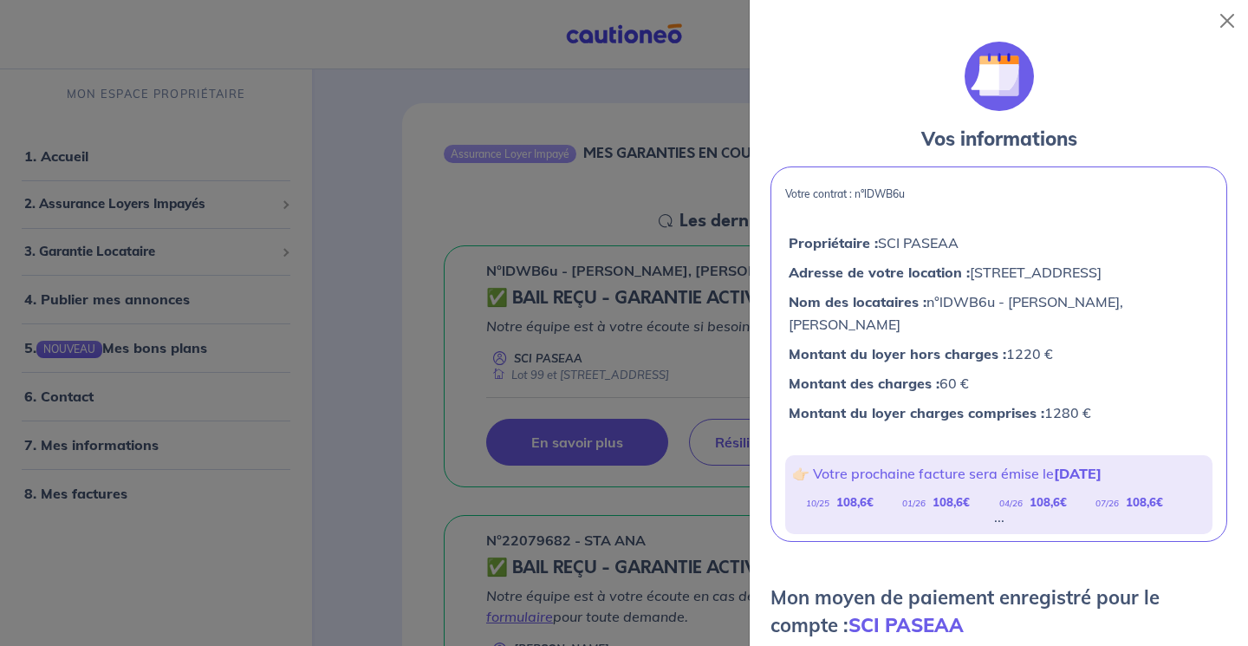
scroll to position [0, 0]
click at [1228, 24] on button "Close" at bounding box center [1227, 21] width 28 height 28
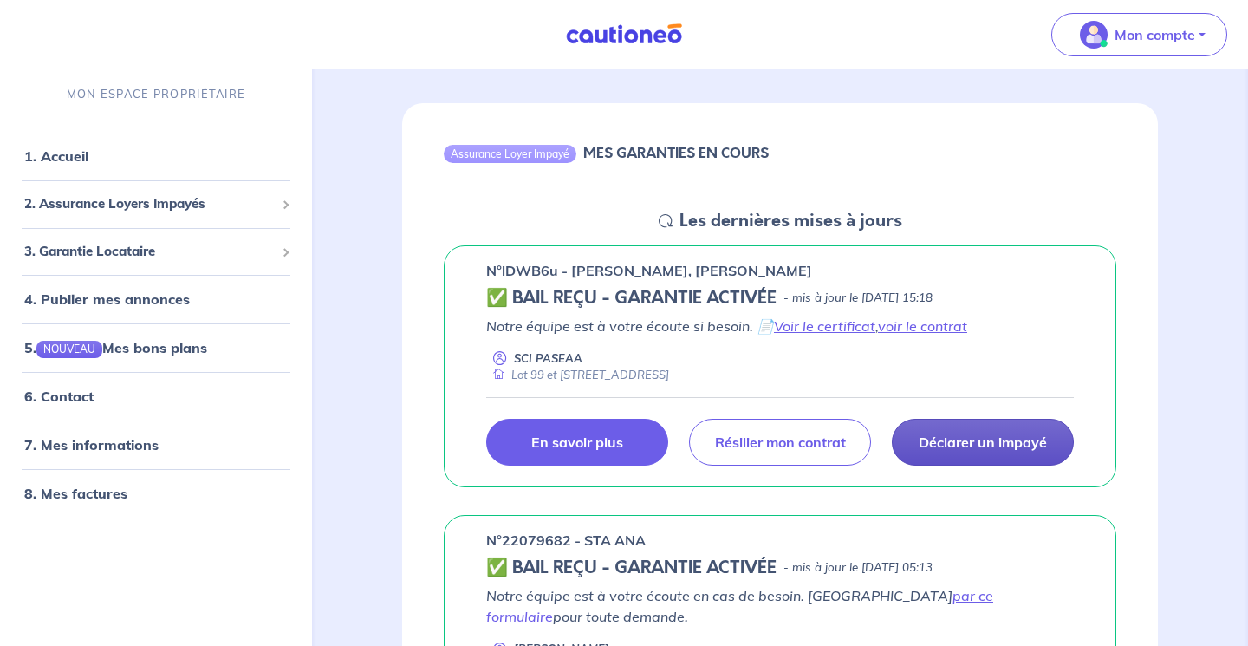
click at [597, 435] on p "En savoir plus" at bounding box center [577, 441] width 92 height 17
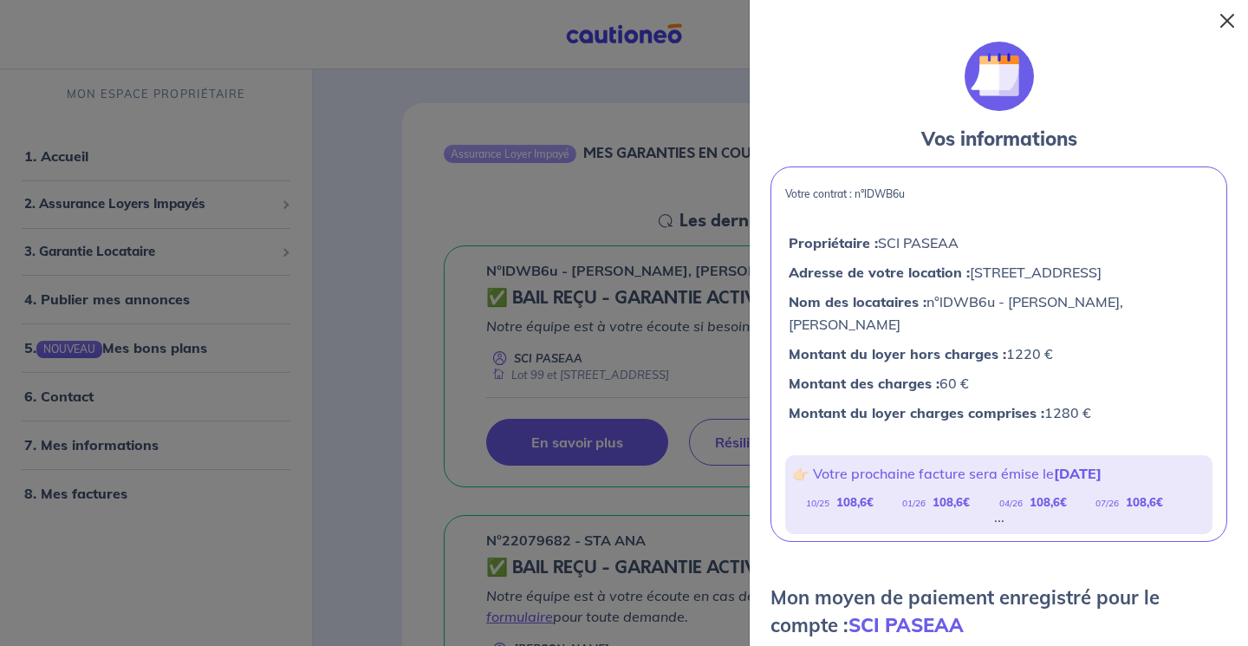
click at [1230, 20] on button "Close" at bounding box center [1227, 21] width 28 height 28
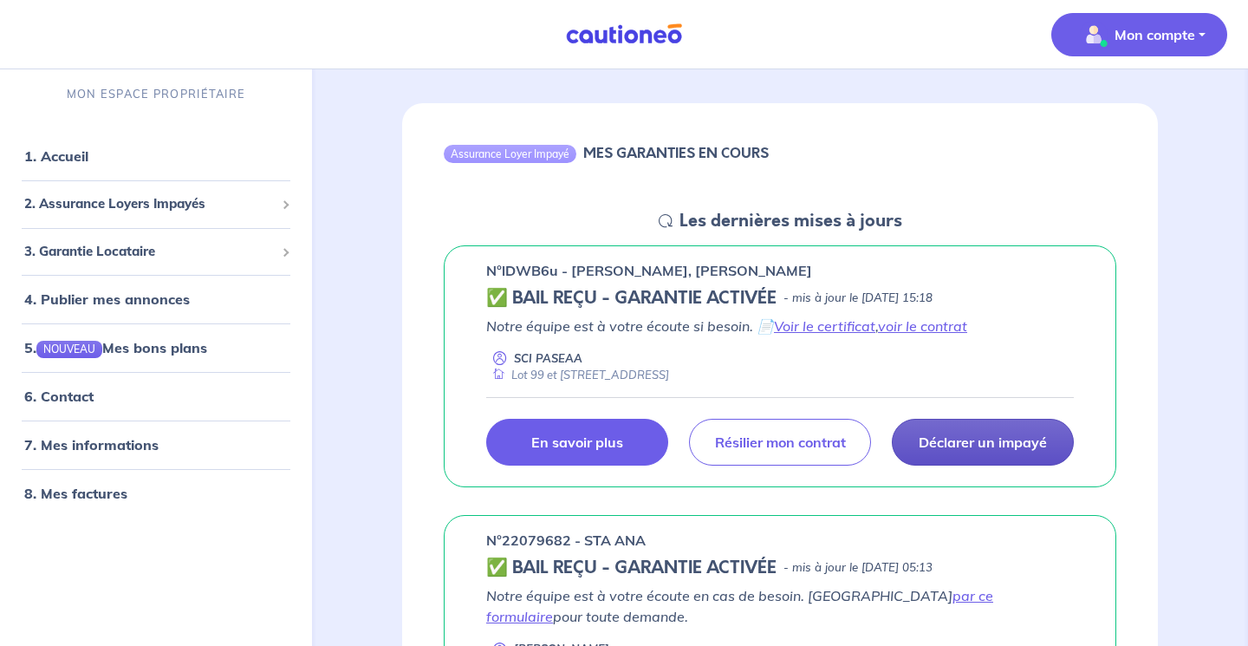
click at [1162, 36] on p "Mon compte" at bounding box center [1154, 34] width 81 height 21
click at [1117, 150] on link "Me déconnecter" at bounding box center [1122, 149] width 140 height 28
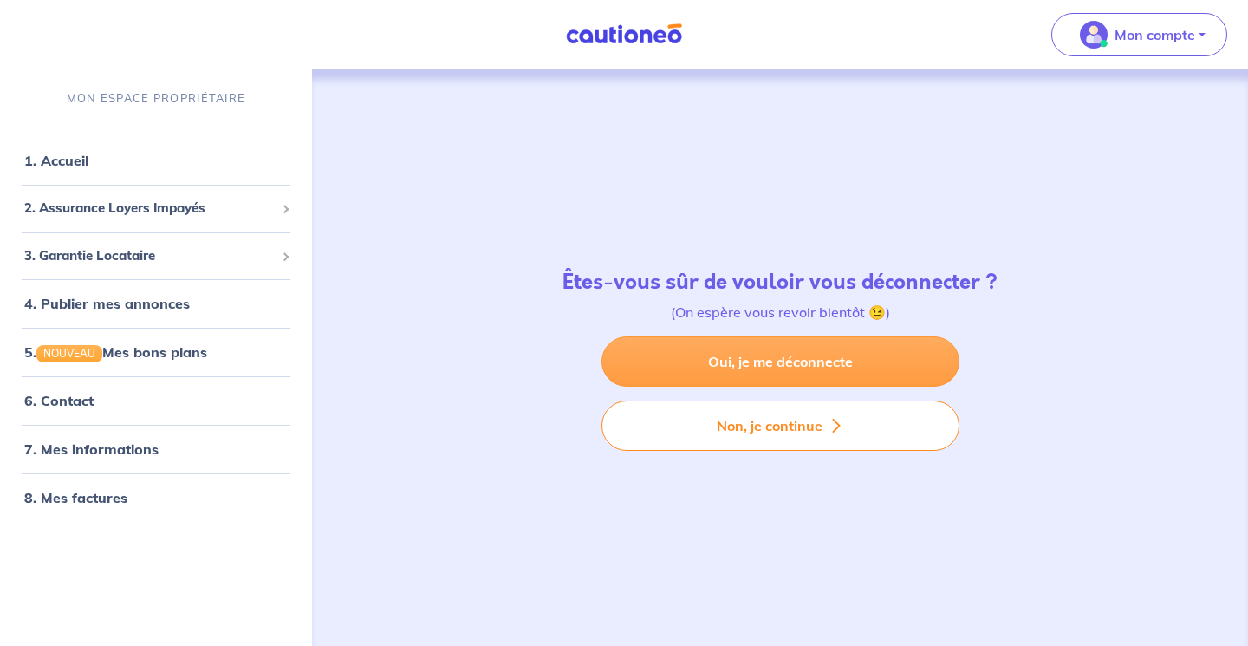
click at [762, 366] on link "Oui, je me déconnecte" at bounding box center [780, 361] width 358 height 50
